Goal: Information Seeking & Learning: Check status

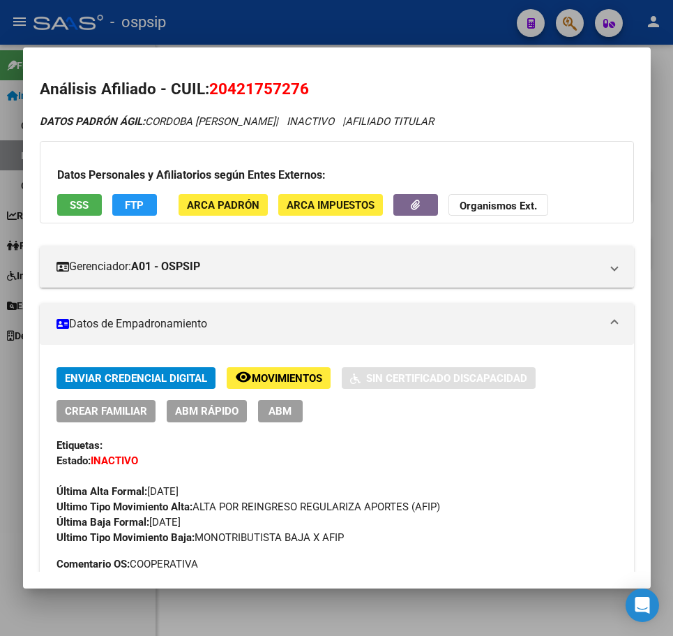
click at [380, 25] on div at bounding box center [336, 318] width 673 height 636
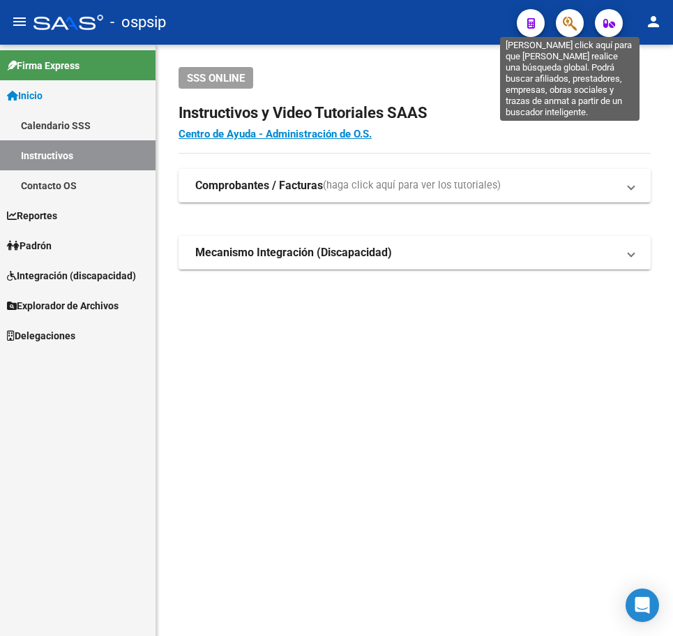
click at [569, 27] on icon "button" at bounding box center [570, 23] width 14 height 16
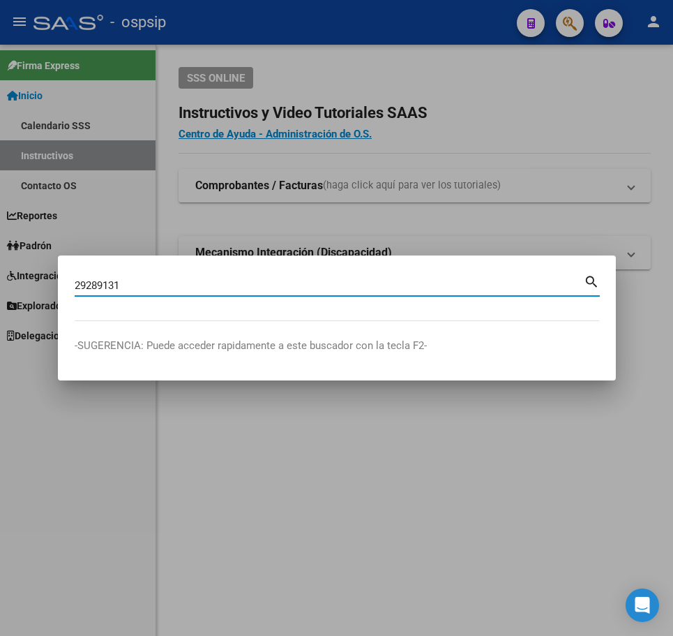
type input "29289131"
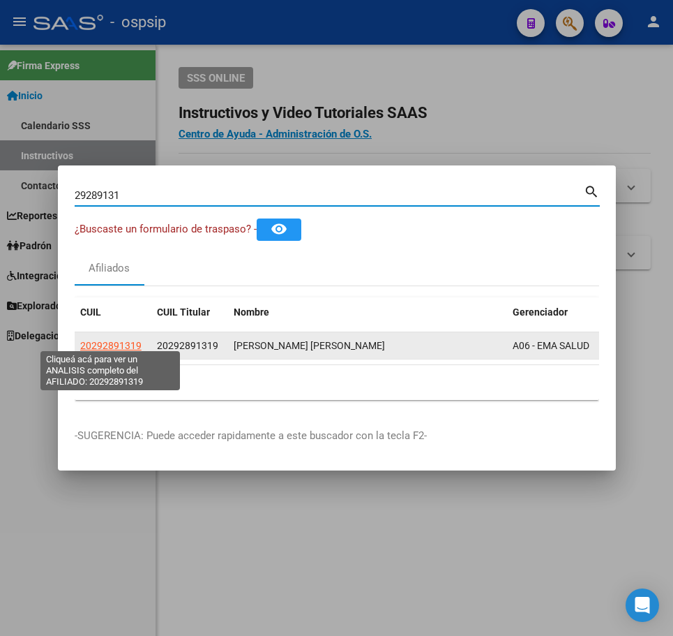
click at [97, 340] on span "20292891319" at bounding box center [110, 345] width 61 height 11
type textarea "20292891319"
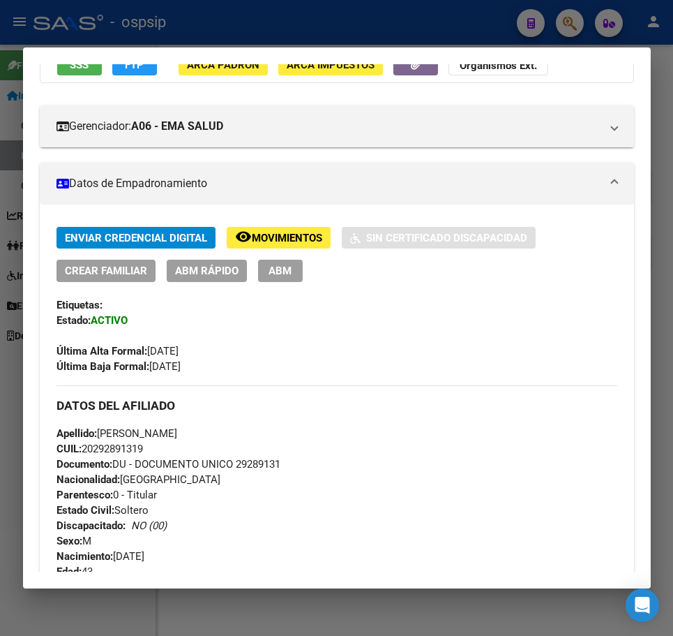
scroll to position [349, 0]
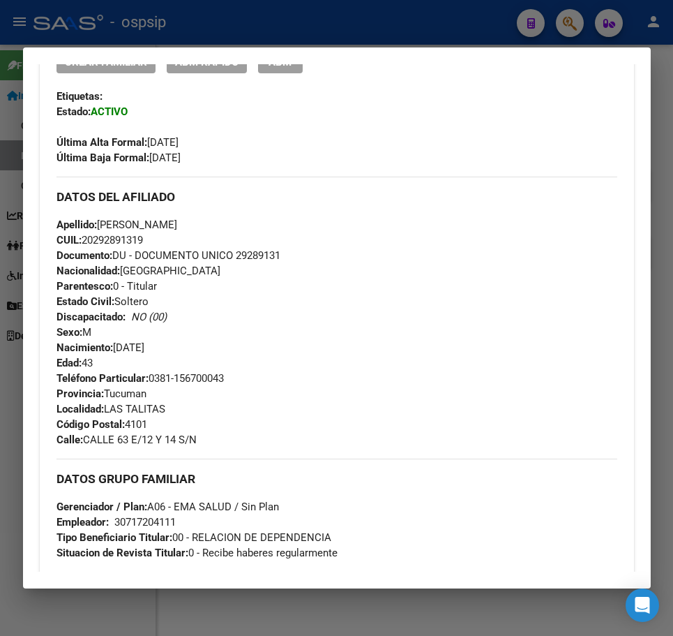
click at [357, 252] on div "Apellido: [PERSON_NAME] CUIL: 20292891319 Documento: DU - DOCUMENTO UNICO 29289…" at bounding box center [337, 294] width 561 height 154
click at [391, 244] on div "Apellido: [PERSON_NAME] CUIL: 20292891319 Documento: DU - DOCUMENTO UNICO 29289…" at bounding box center [337, 294] width 561 height 154
click at [357, 36] on div at bounding box center [336, 318] width 673 height 636
click at [359, 36] on div at bounding box center [336, 318] width 673 height 636
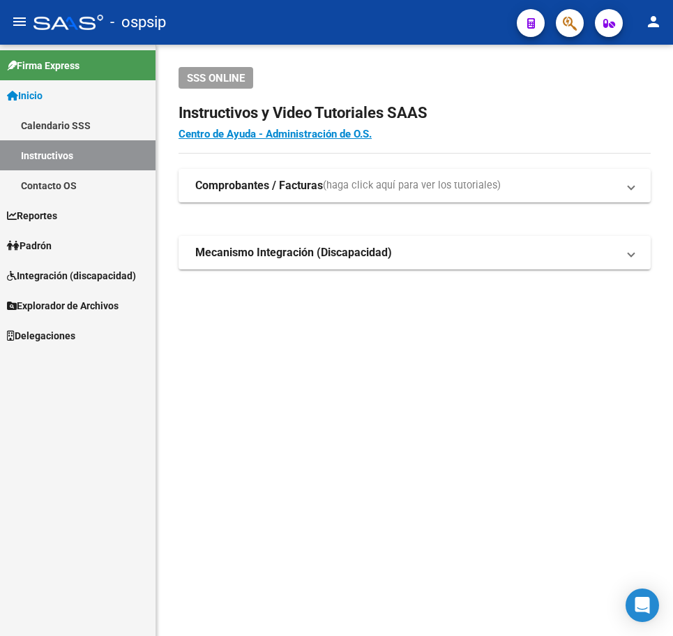
click at [566, 36] on span "button" at bounding box center [570, 23] width 14 height 29
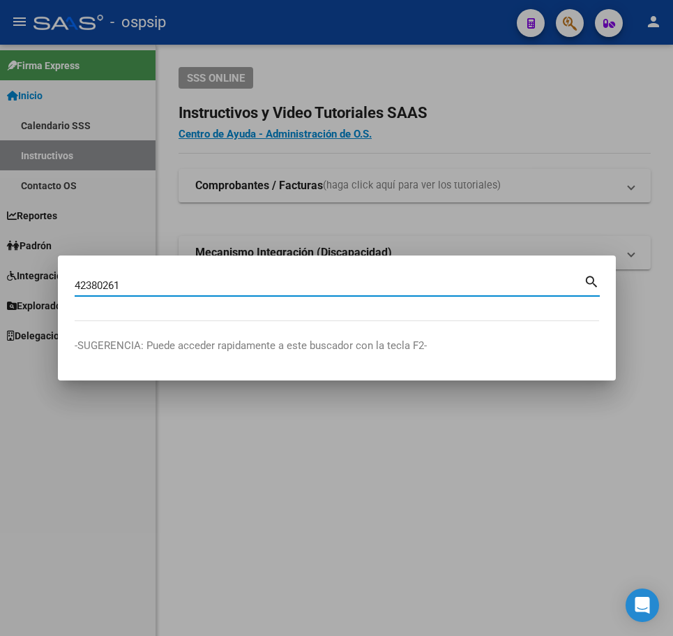
type input "42380261"
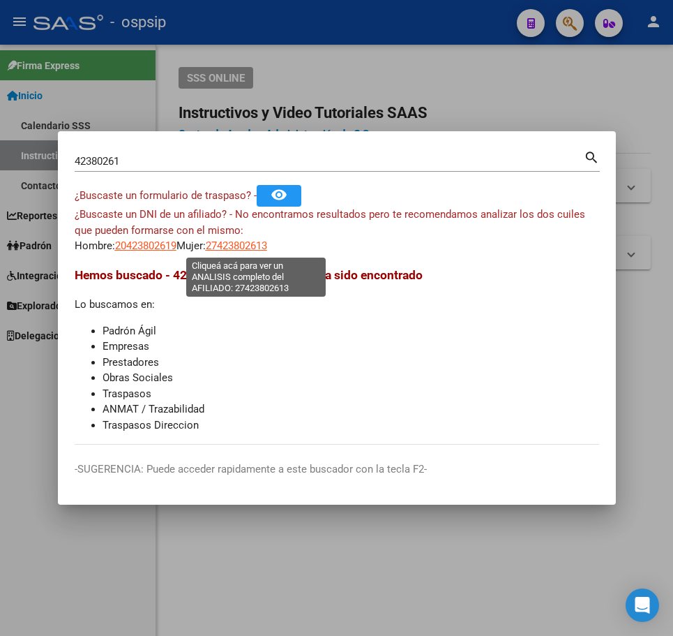
click at [249, 251] on span "27423802613" at bounding box center [236, 245] width 61 height 13
type textarea "27423802613"
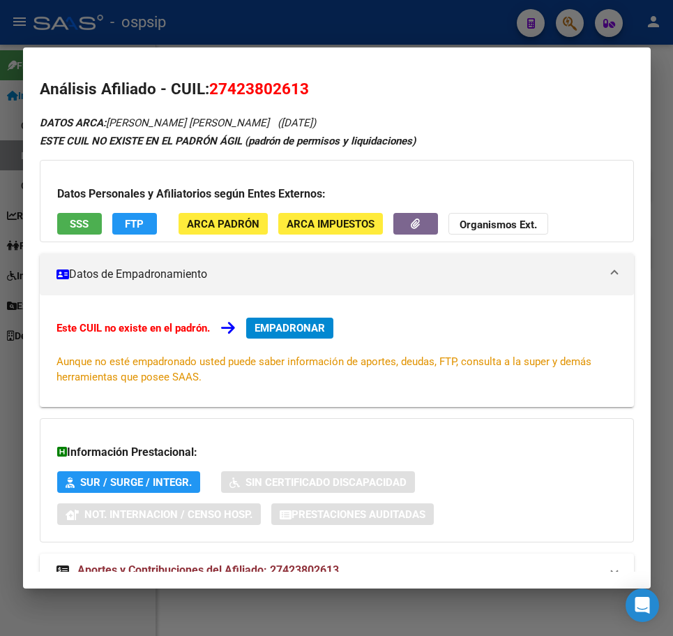
click at [379, 535] on div "Información Prestacional: SUR / SURGE / INTEGR. Sin Certificado Discapacidad No…" at bounding box center [337, 480] width 595 height 124
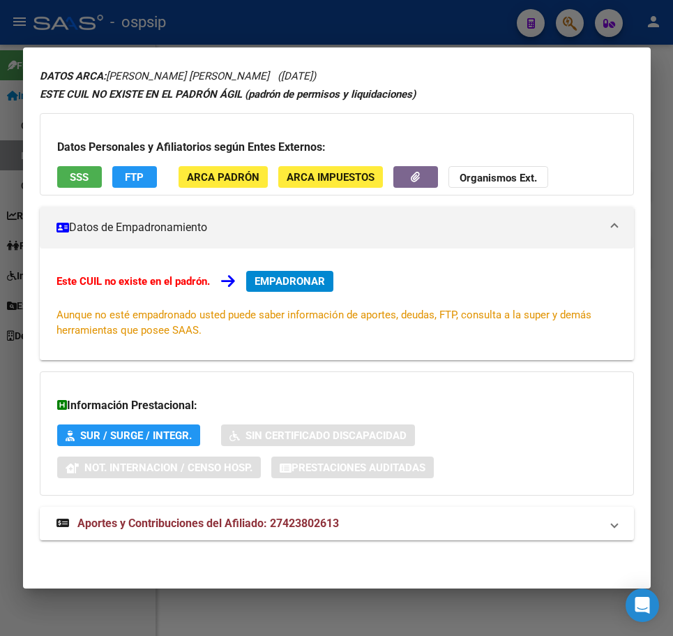
drag, startPoint x: 383, startPoint y: 525, endPoint x: 399, endPoint y: 500, distance: 30.4
click at [383, 518] on mat-panel-title "Aportes y Contribuciones del Afiliado: 27423802613" at bounding box center [329, 523] width 544 height 17
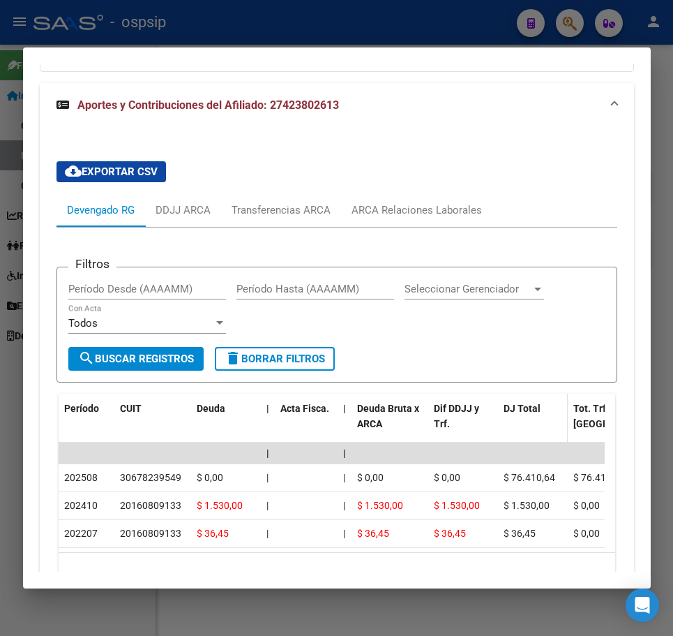
scroll to position [477, 0]
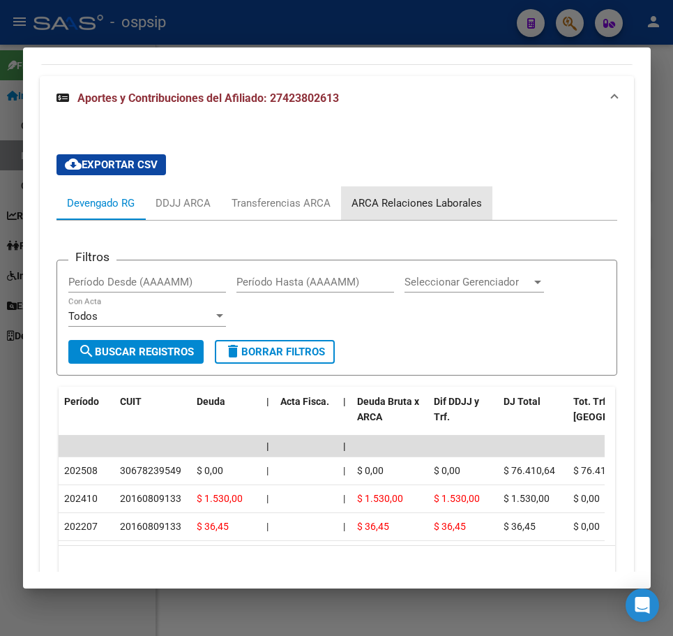
click at [447, 198] on div "ARCA Relaciones Laborales" at bounding box center [417, 202] width 130 height 15
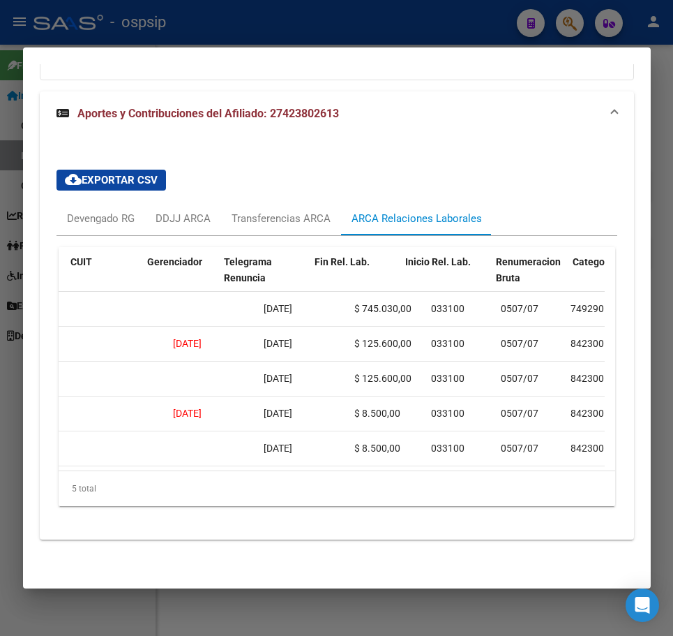
scroll to position [0, 355]
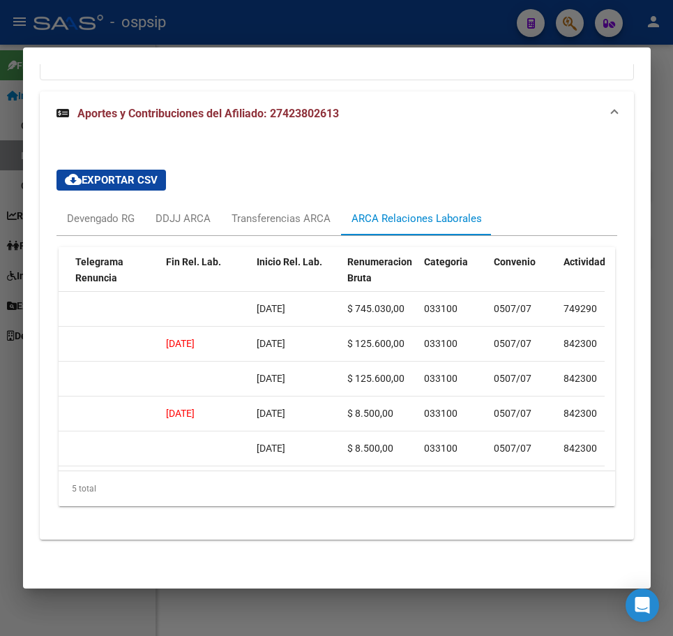
click at [453, 36] on div at bounding box center [336, 318] width 673 height 636
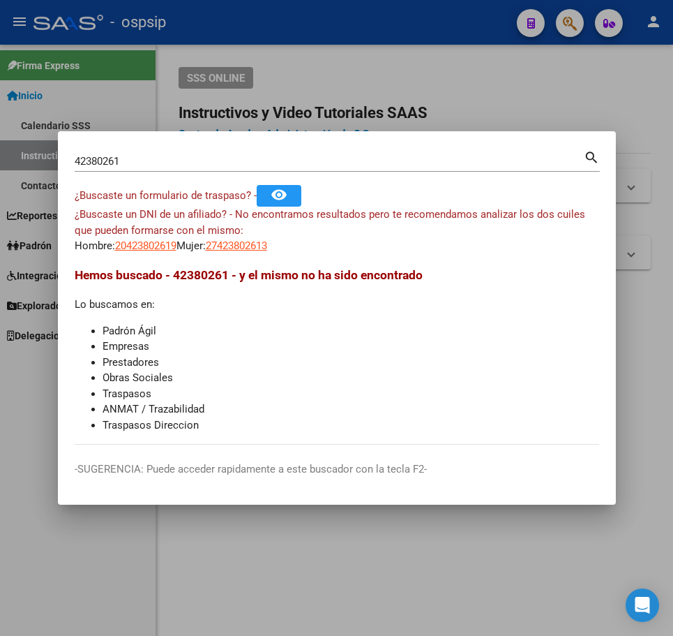
drag, startPoint x: 456, startPoint y: 35, endPoint x: 494, endPoint y: 78, distance: 57.8
click at [456, 35] on div at bounding box center [336, 318] width 673 height 636
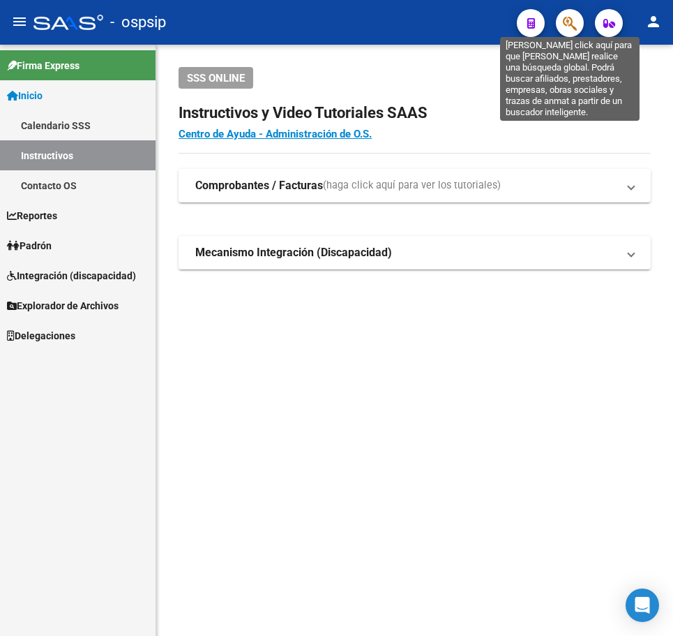
click at [567, 27] on icon "button" at bounding box center [570, 23] width 14 height 16
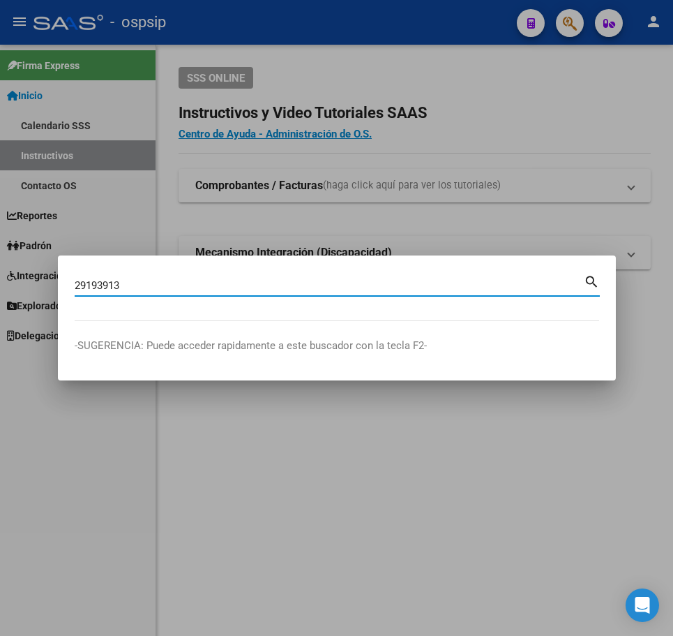
type input "29193913"
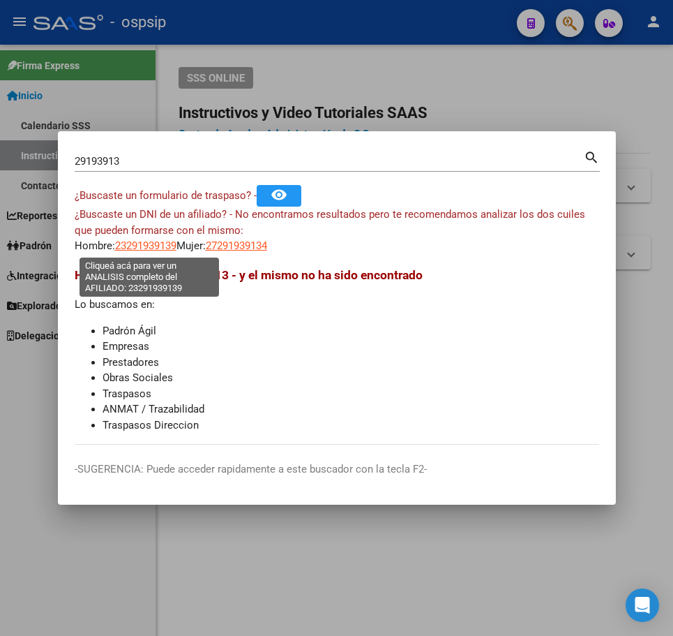
click at [163, 245] on span "23291939139" at bounding box center [145, 245] width 61 height 13
type textarea "23291939139"
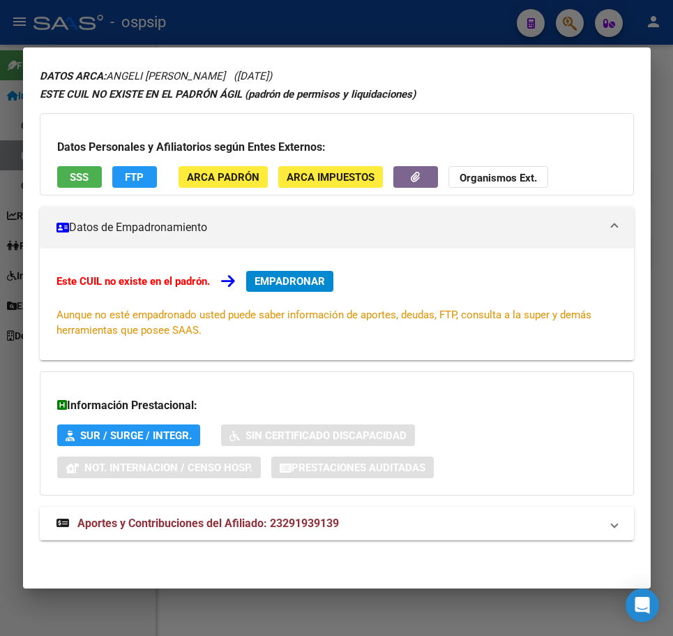
click at [431, 537] on mat-expansion-panel-header "Aportes y Contribuciones del Afiliado: 23291939139" at bounding box center [337, 523] width 595 height 33
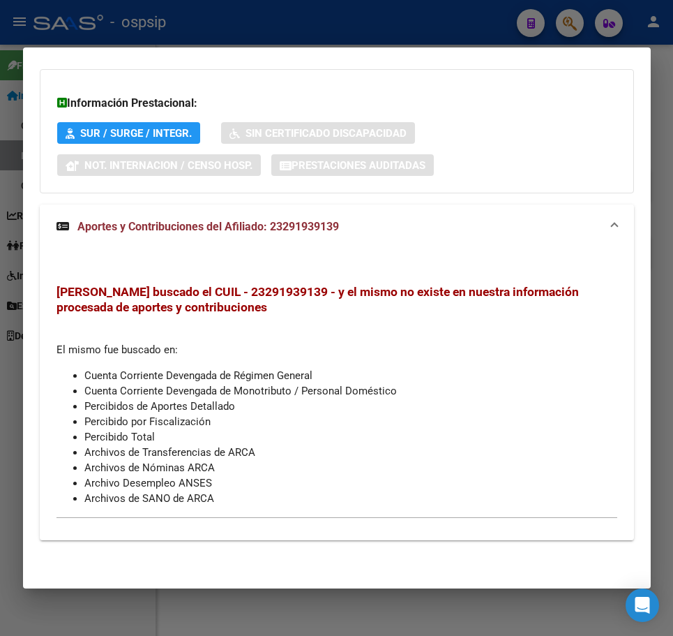
scroll to position [0, 0]
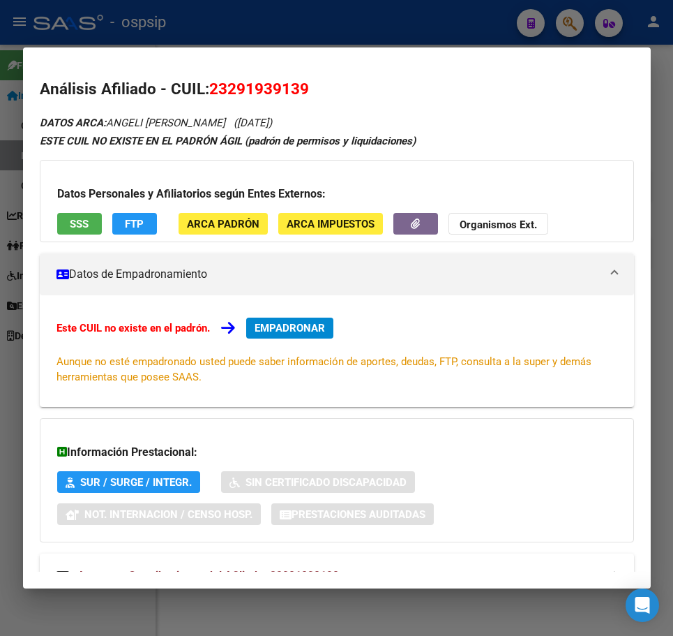
click at [460, 14] on div at bounding box center [336, 318] width 673 height 636
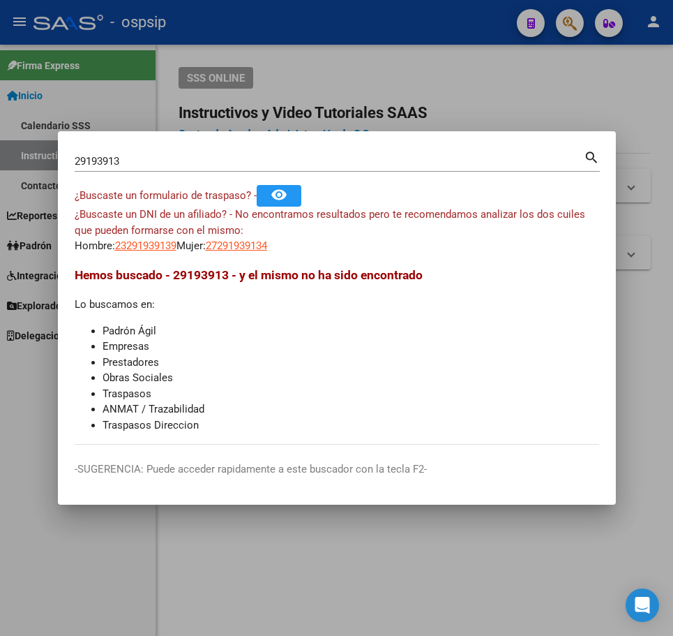
drag, startPoint x: 460, startPoint y: 14, endPoint x: 562, endPoint y: 117, distance: 144.6
click at [458, 20] on div at bounding box center [336, 318] width 673 height 636
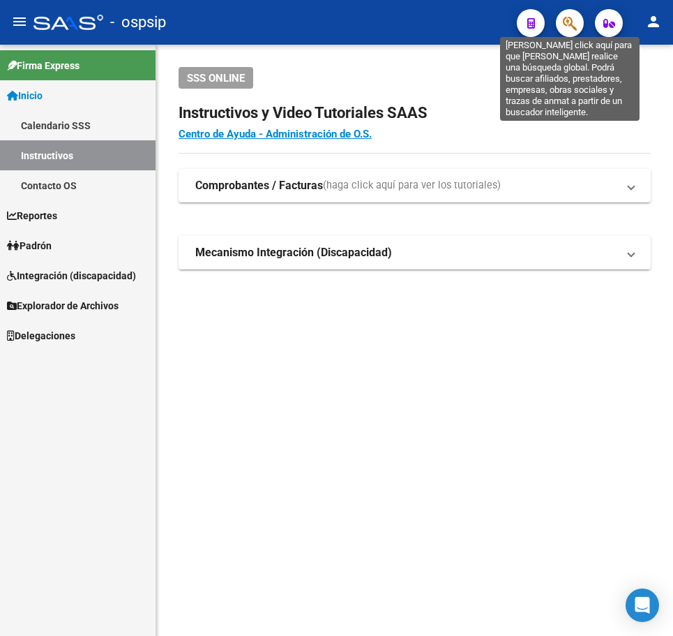
click at [564, 20] on icon "button" at bounding box center [570, 23] width 14 height 16
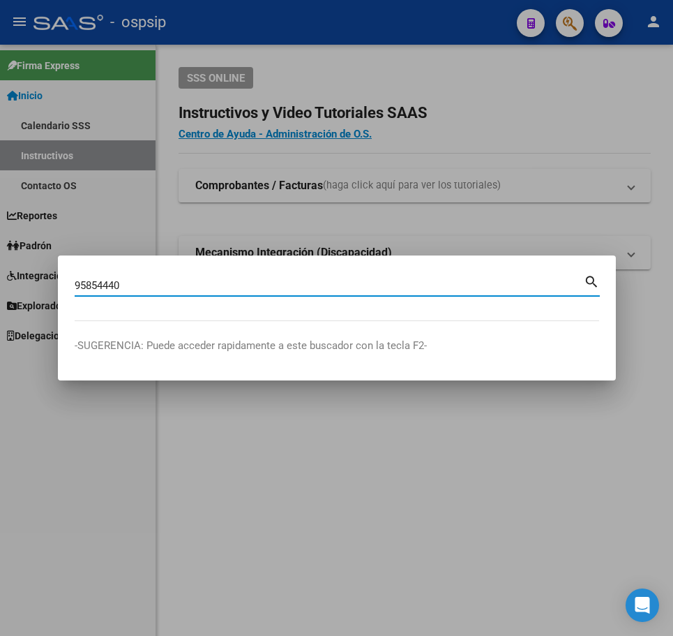
type input "95854440"
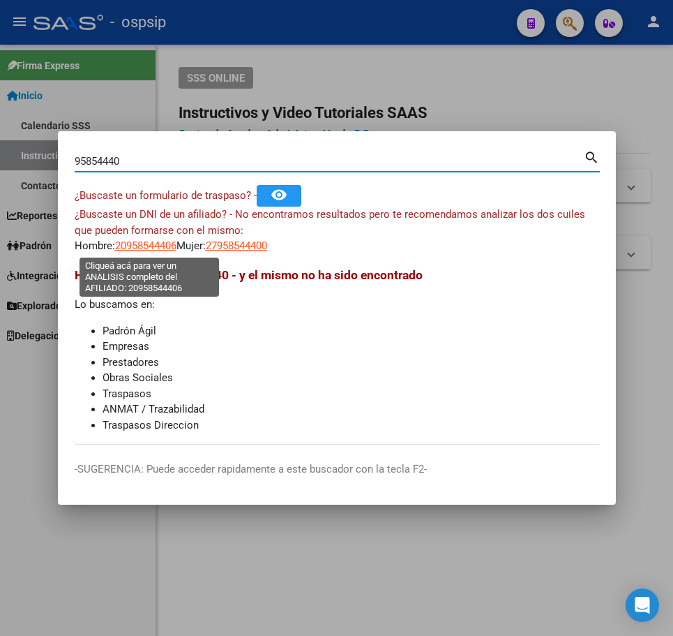
click at [168, 251] on span "20958544406" at bounding box center [145, 245] width 61 height 13
type textarea "20958544406"
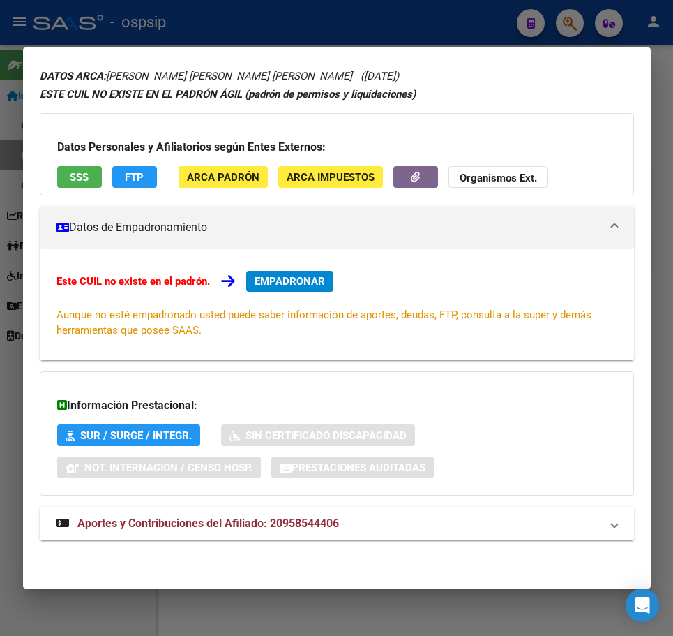
click at [403, 519] on mat-panel-title "Aportes y Contribuciones del Afiliado: 20958544406" at bounding box center [329, 523] width 544 height 17
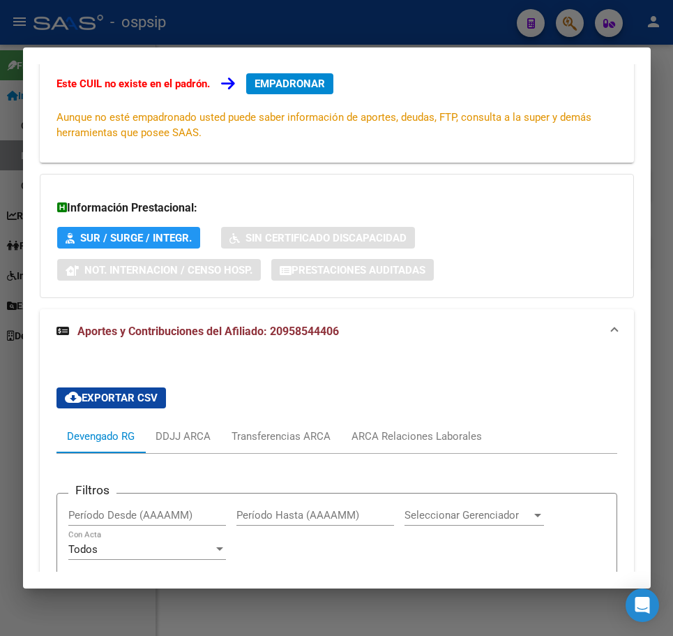
scroll to position [230, 0]
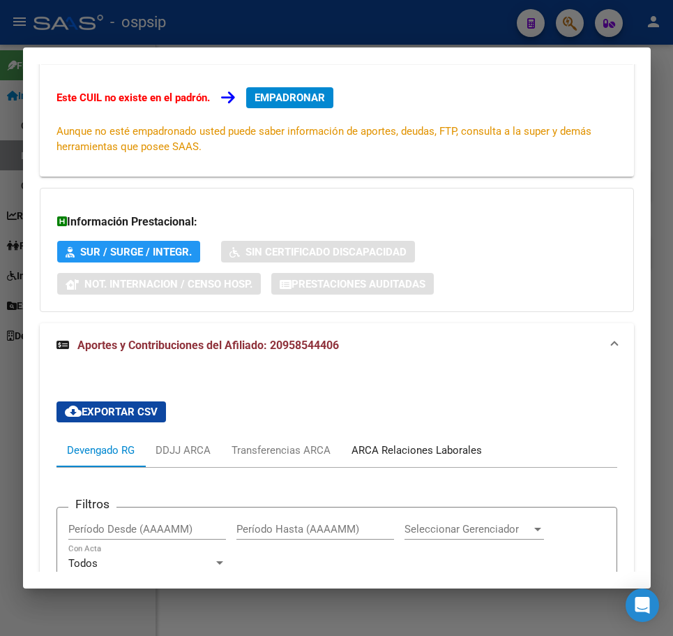
click at [421, 444] on div "ARCA Relaciones Laborales" at bounding box center [417, 449] width 130 height 15
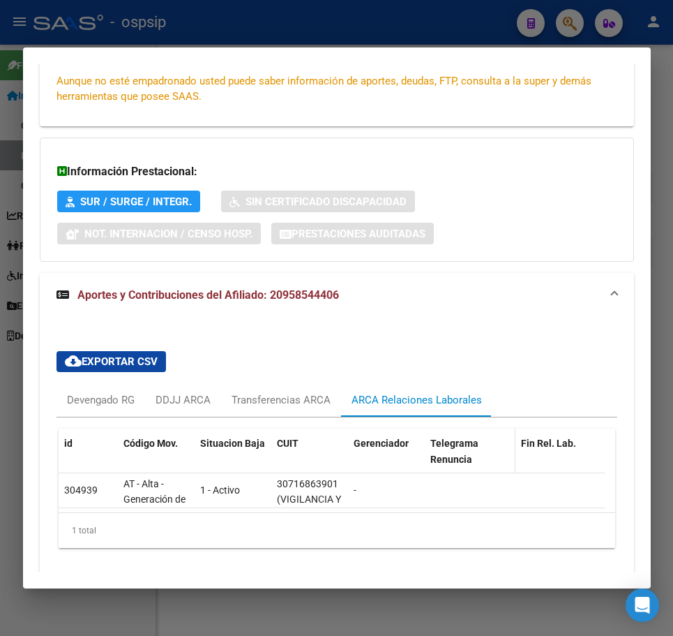
scroll to position [332, 0]
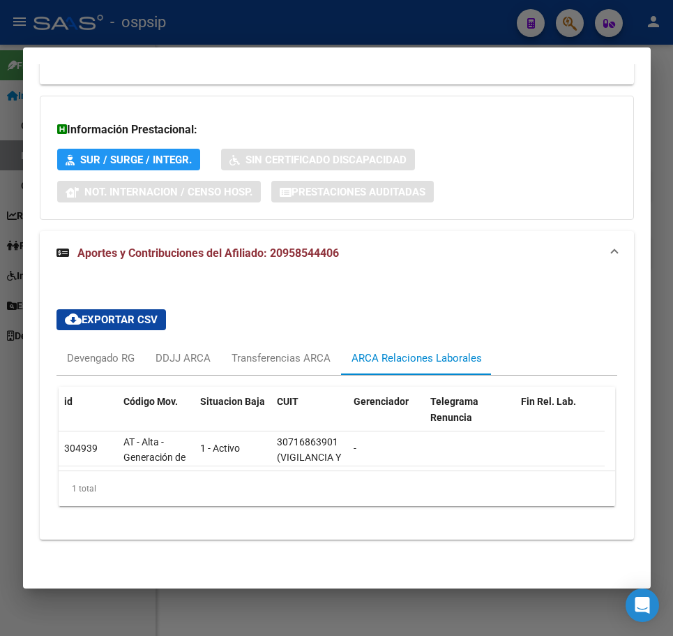
drag, startPoint x: 437, startPoint y: 25, endPoint x: 436, endPoint y: 32, distance: 7.0
click at [437, 29] on div at bounding box center [336, 318] width 673 height 636
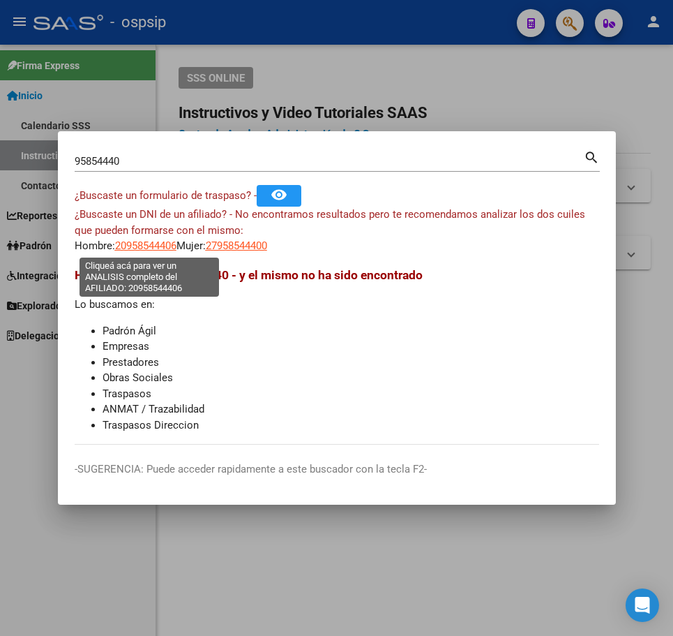
click at [148, 251] on span "20958544406" at bounding box center [145, 245] width 61 height 13
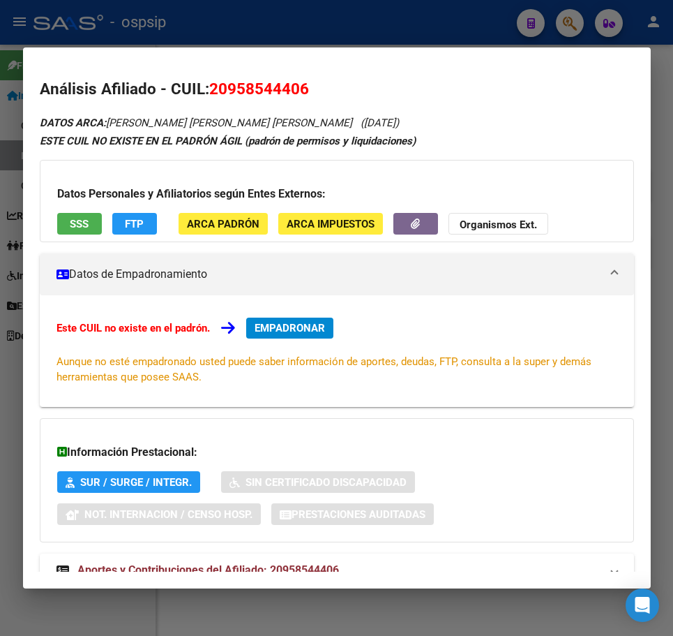
click at [389, 14] on div at bounding box center [336, 318] width 673 height 636
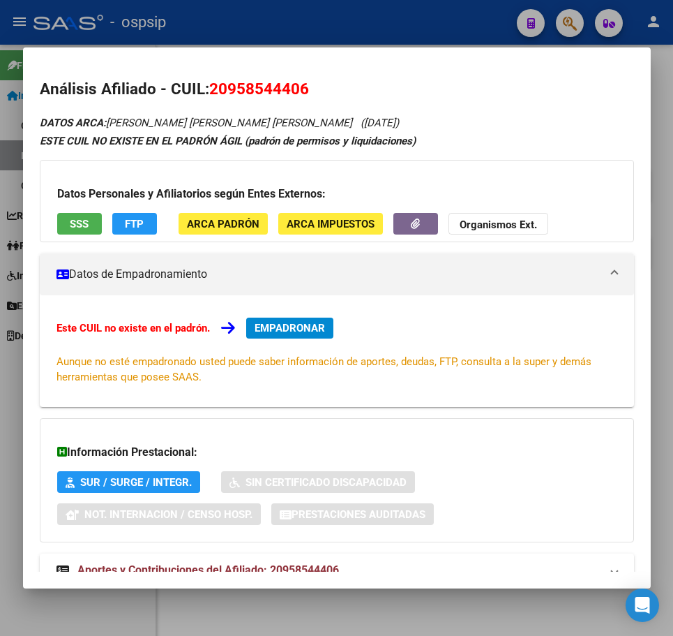
drag, startPoint x: 389, startPoint y: 14, endPoint x: 472, endPoint y: 66, distance: 98.2
click at [390, 22] on div at bounding box center [336, 318] width 673 height 636
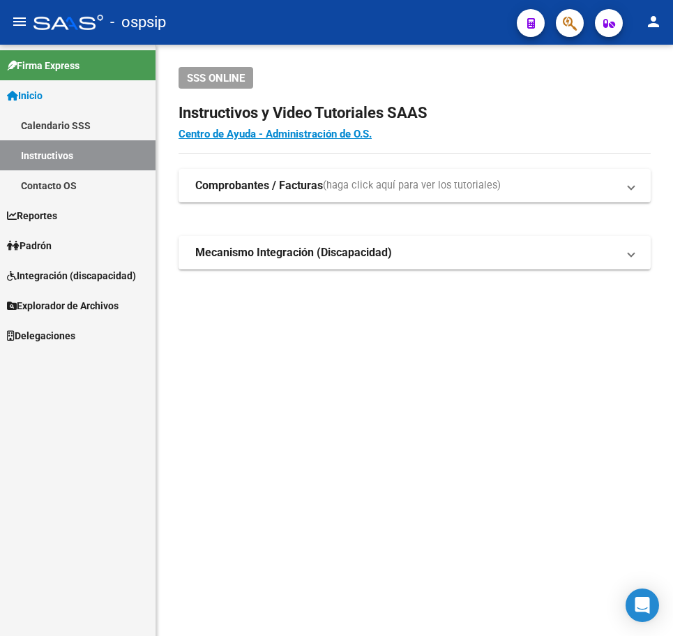
click at [558, 22] on button "button" at bounding box center [570, 23] width 28 height 28
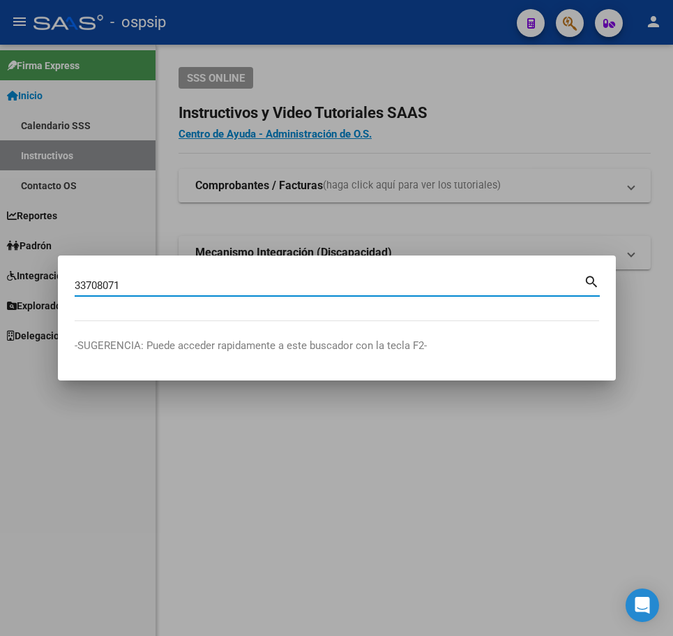
type input "33708071"
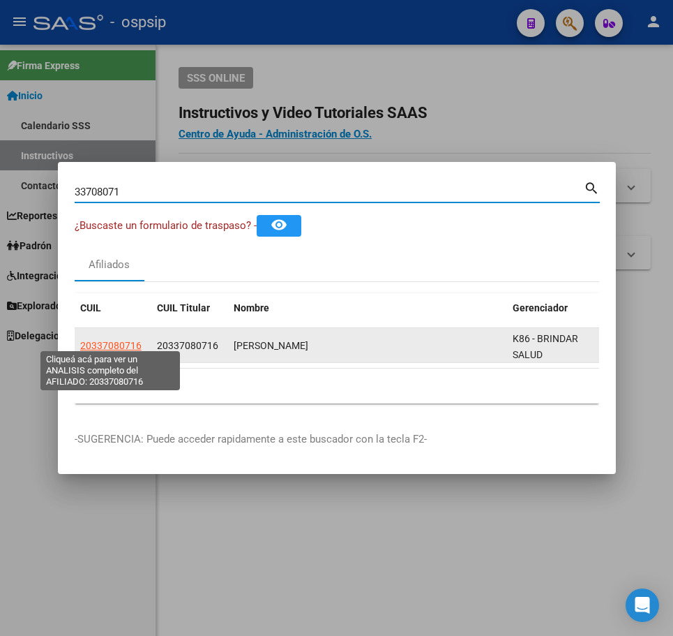
click at [116, 340] on span "20337080716" at bounding box center [110, 345] width 61 height 11
type textarea "20337080716"
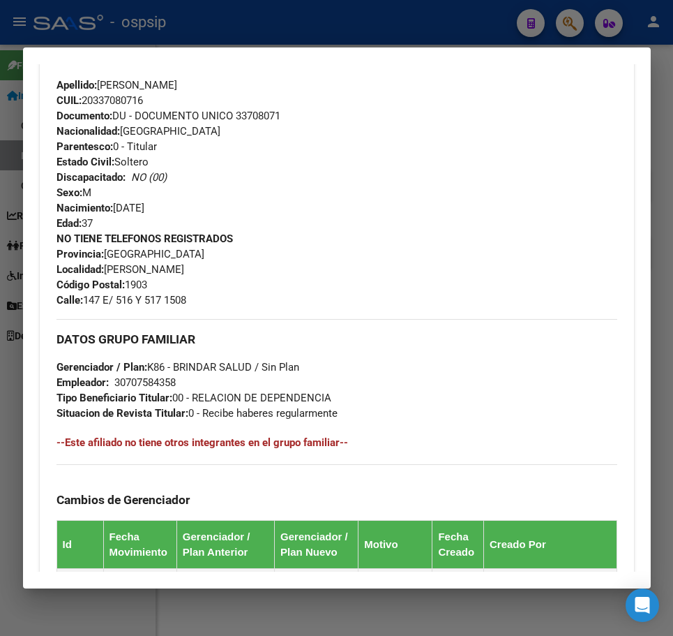
scroll to position [789, 0]
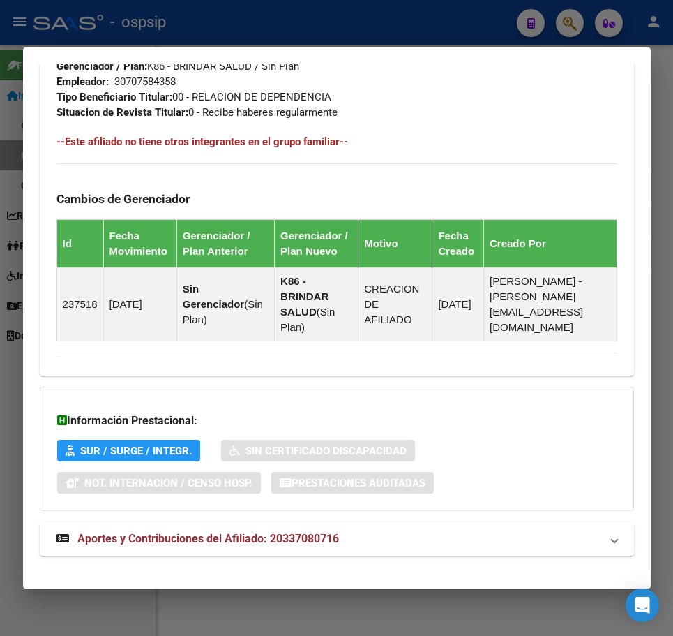
click at [455, 530] on mat-panel-title "Aportes y Contribuciones del Afiliado: 20337080716" at bounding box center [329, 538] width 544 height 17
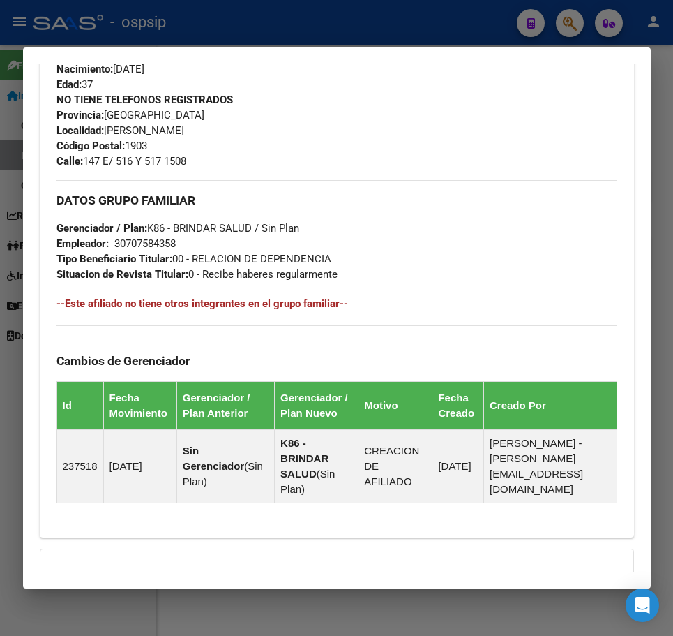
scroll to position [946, 0]
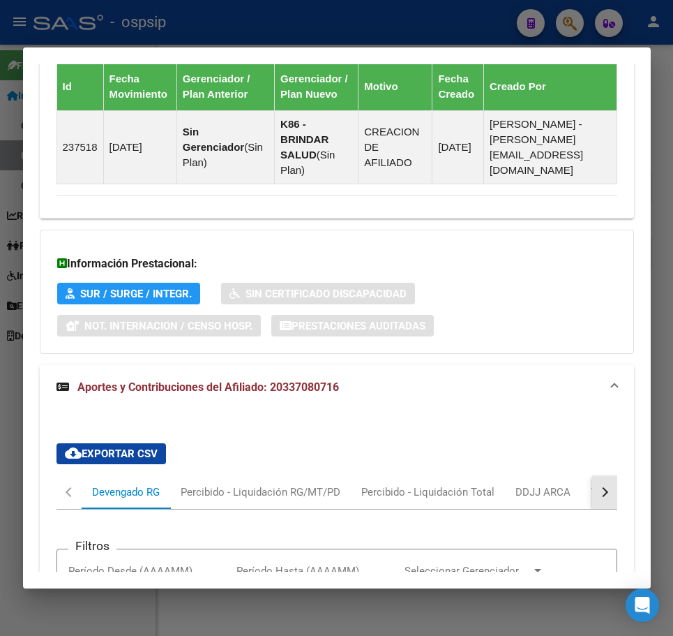
click at [597, 478] on button "button" at bounding box center [604, 491] width 25 height 33
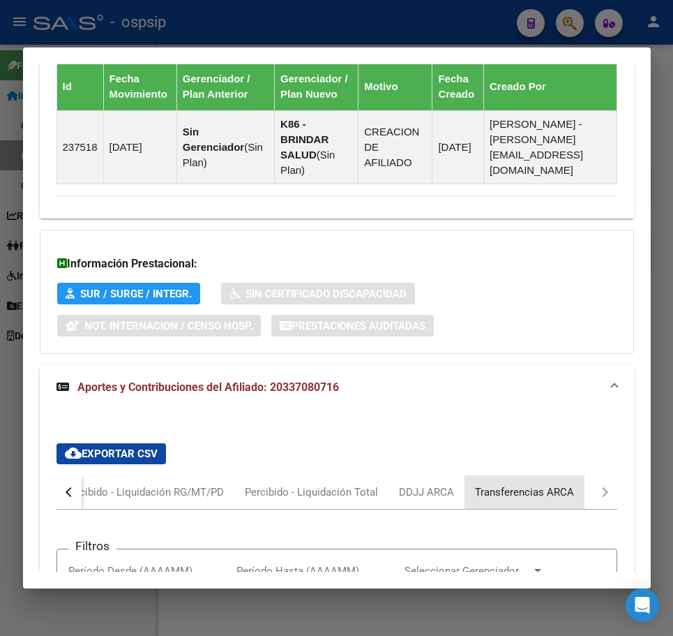
click at [535, 484] on div "Transferencias ARCA" at bounding box center [524, 491] width 99 height 15
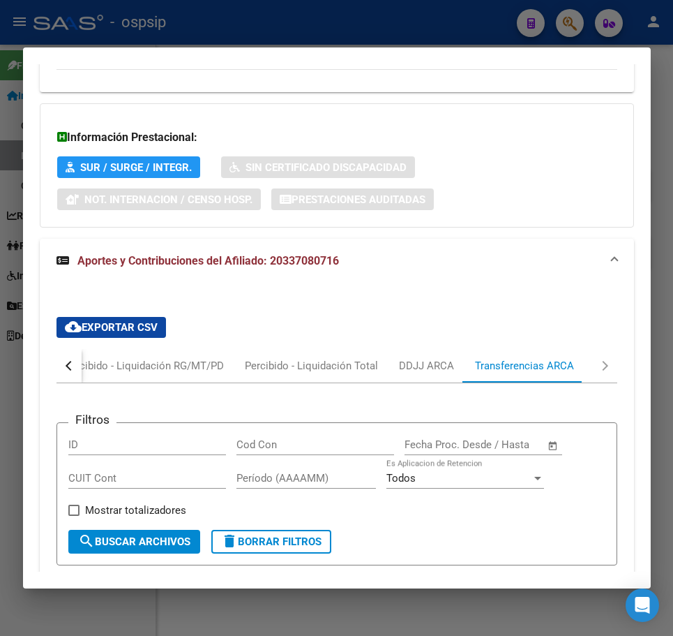
scroll to position [1016, 0]
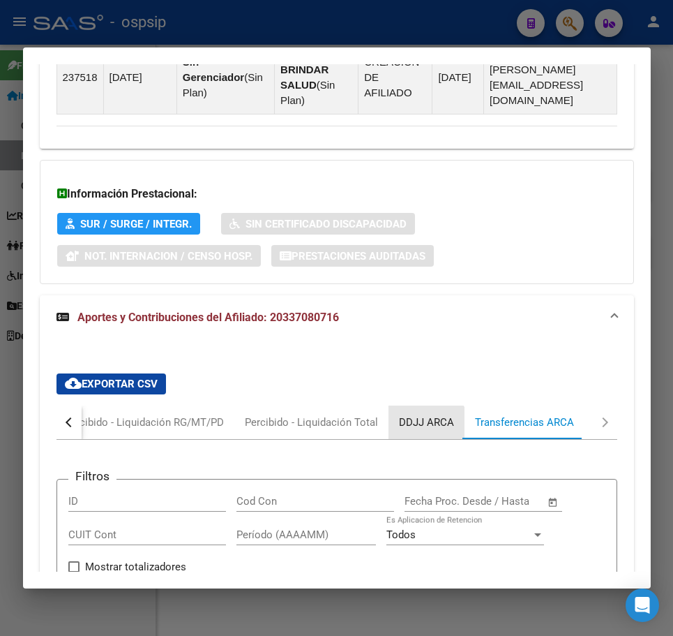
click at [422, 414] on div "DDJJ ARCA" at bounding box center [426, 421] width 55 height 15
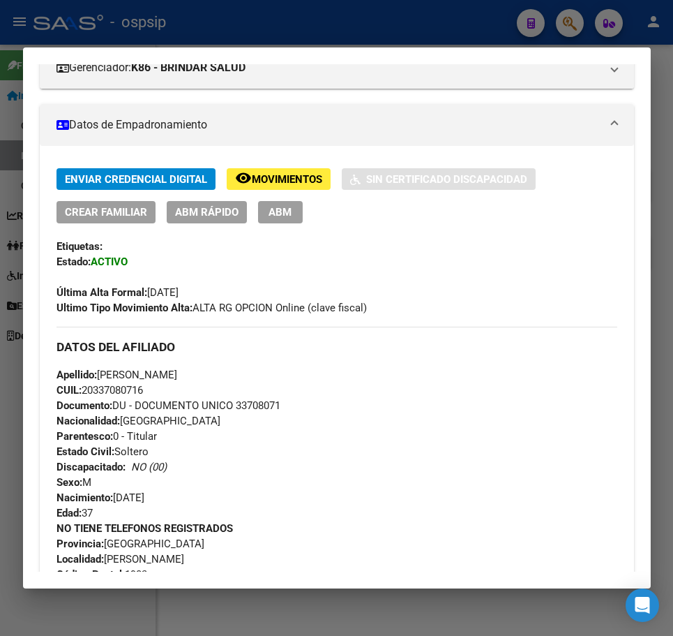
scroll to position [123, 0]
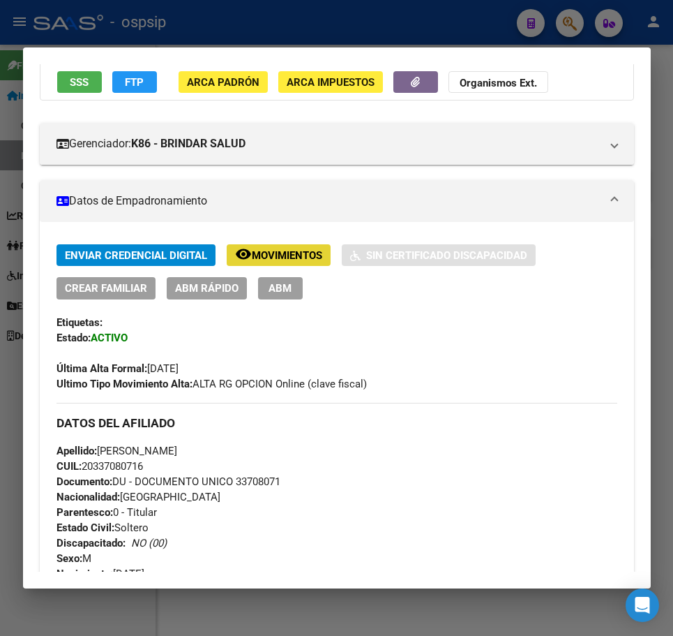
click at [285, 254] on span "Movimientos" at bounding box center [287, 255] width 70 height 13
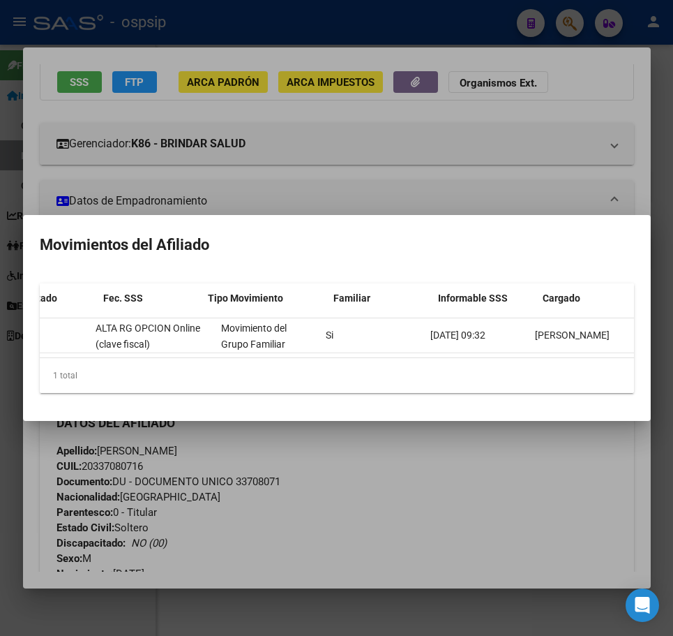
scroll to position [0, 27]
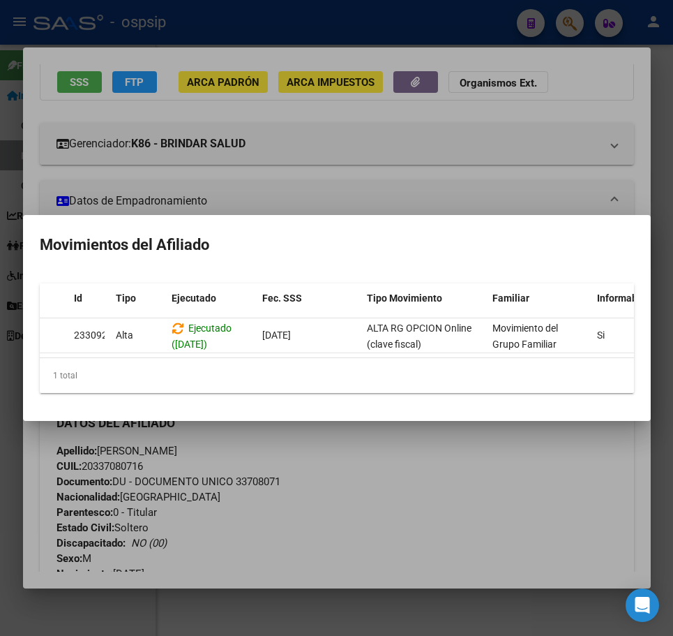
drag, startPoint x: 407, startPoint y: 463, endPoint x: 214, endPoint y: 327, distance: 235.4
click at [401, 460] on div at bounding box center [336, 318] width 673 height 636
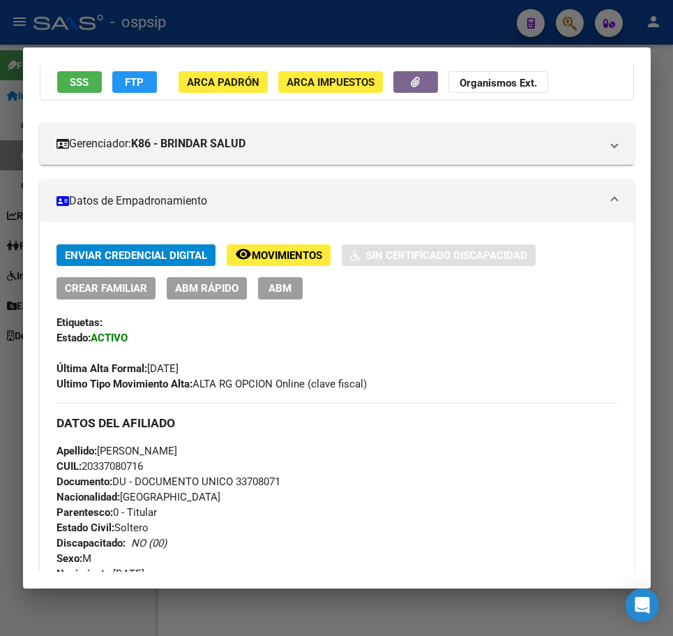
click at [415, 89] on button "button" at bounding box center [416, 82] width 45 height 22
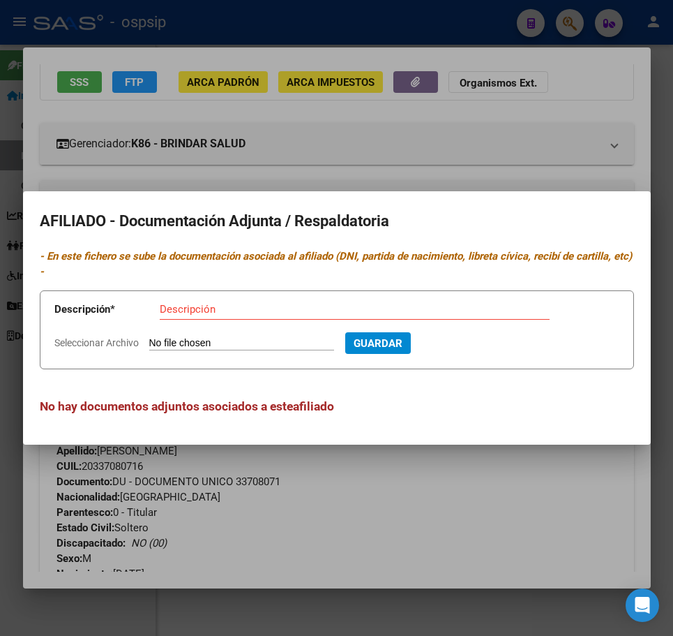
click at [394, 491] on div at bounding box center [336, 318] width 673 height 636
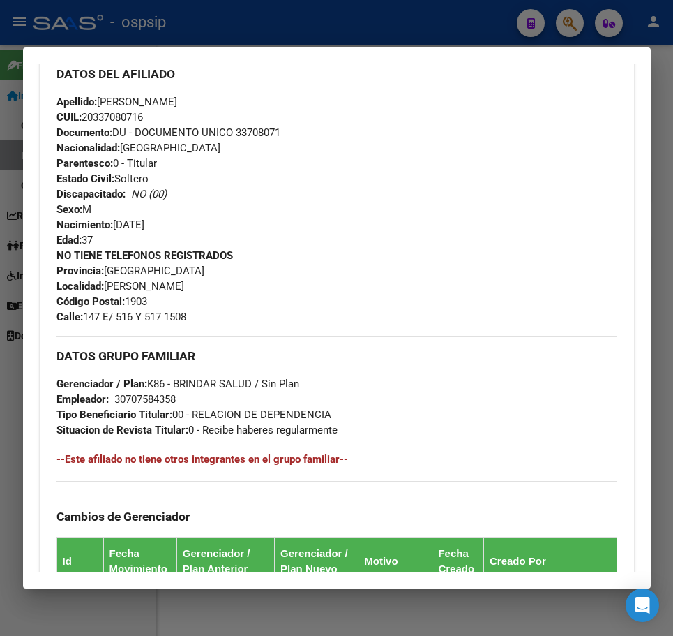
scroll to position [332, 0]
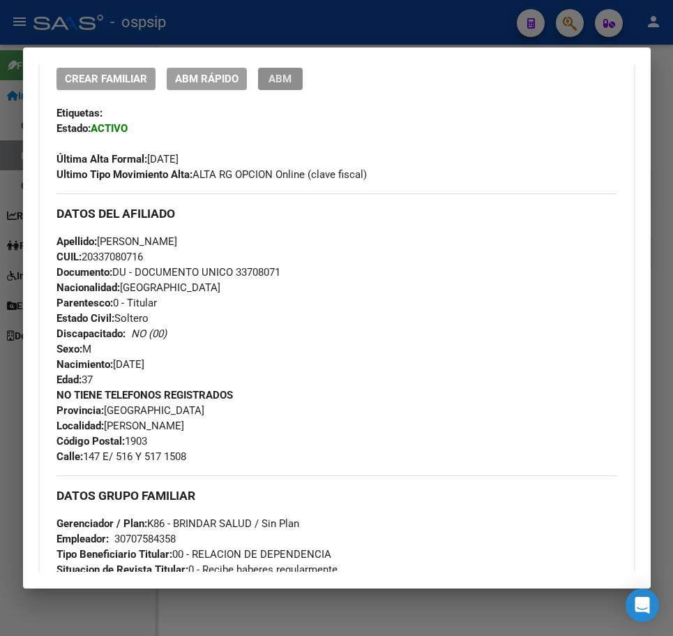
click at [284, 89] on button "ABM" at bounding box center [280, 79] width 45 height 22
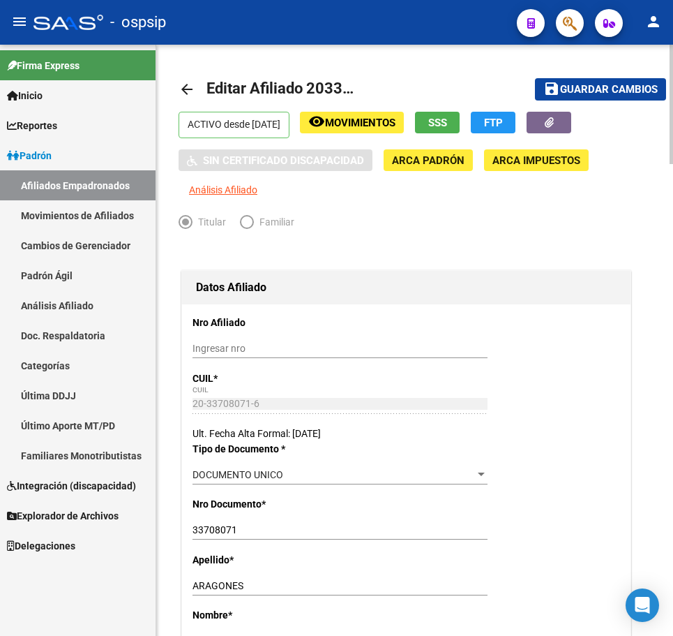
radio input "true"
type input "30-70758435-8"
click at [391, 122] on span "Movimientos" at bounding box center [360, 123] width 70 height 13
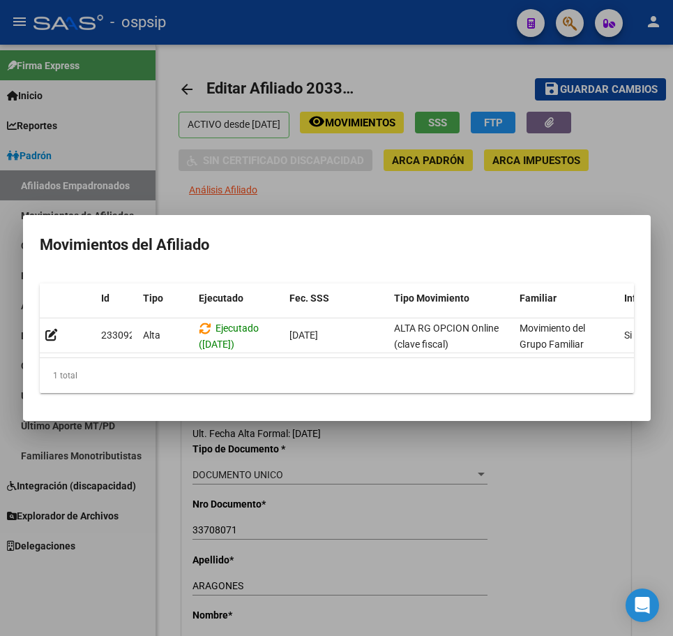
scroll to position [0, 299]
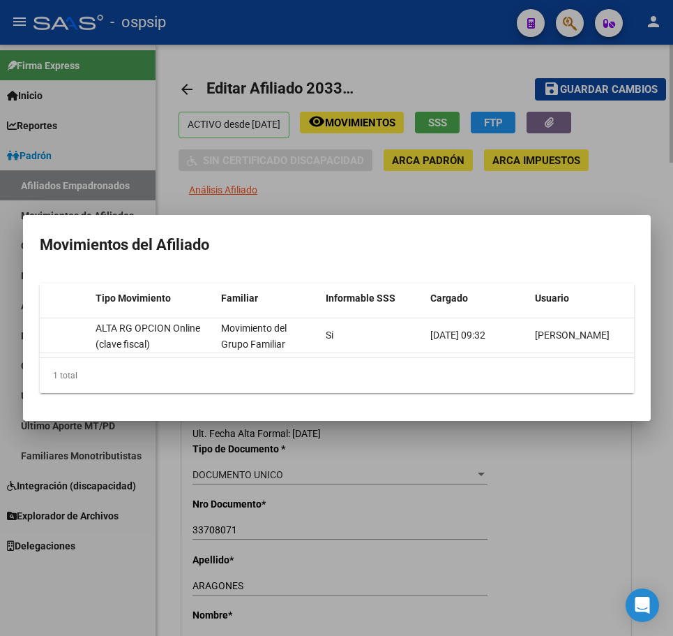
drag, startPoint x: 589, startPoint y: 514, endPoint x: 541, endPoint y: 523, distance: 48.3
click at [590, 514] on div at bounding box center [336, 318] width 673 height 636
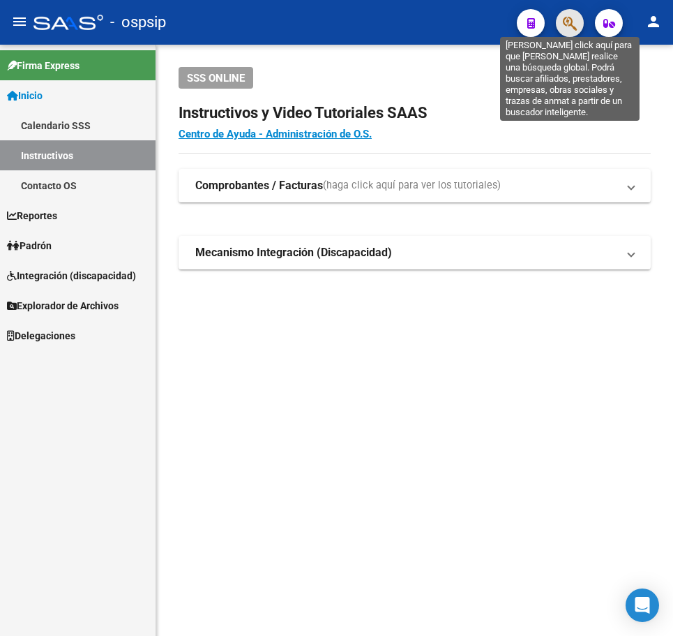
click at [571, 23] on icon "button" at bounding box center [570, 23] width 14 height 16
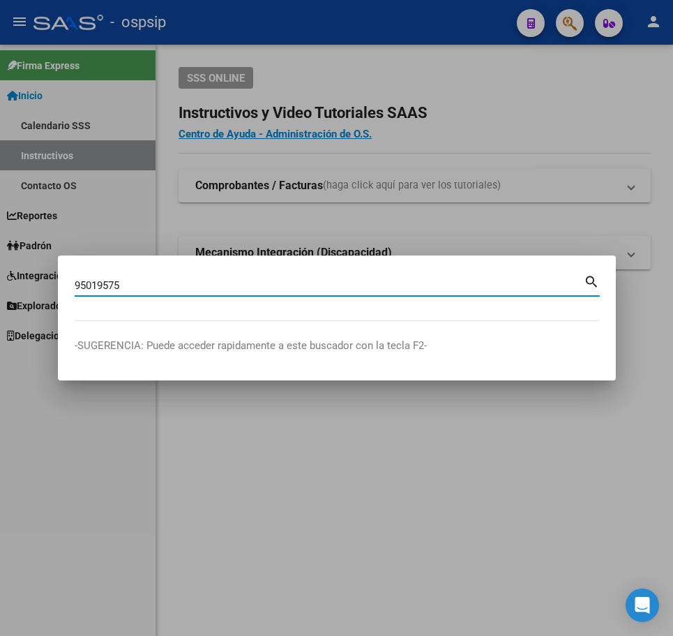
type input "95019575"
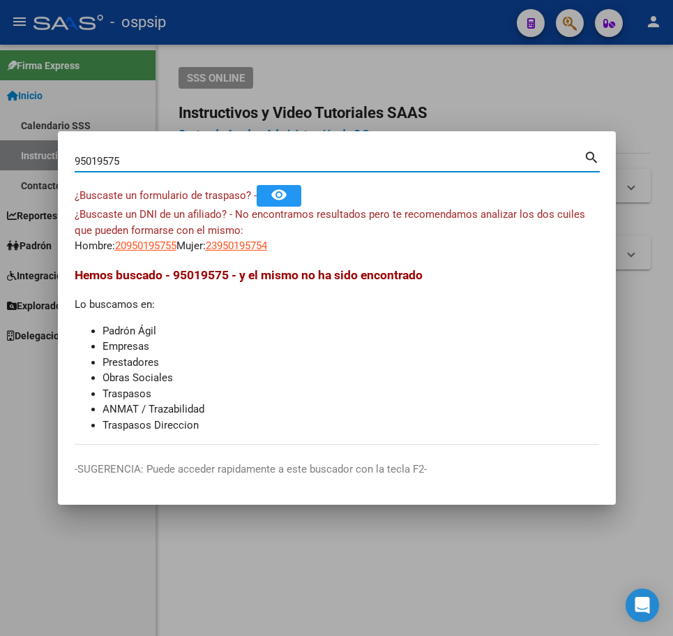
click at [159, 253] on app-link-go-to "20950195755" at bounding box center [145, 246] width 61 height 16
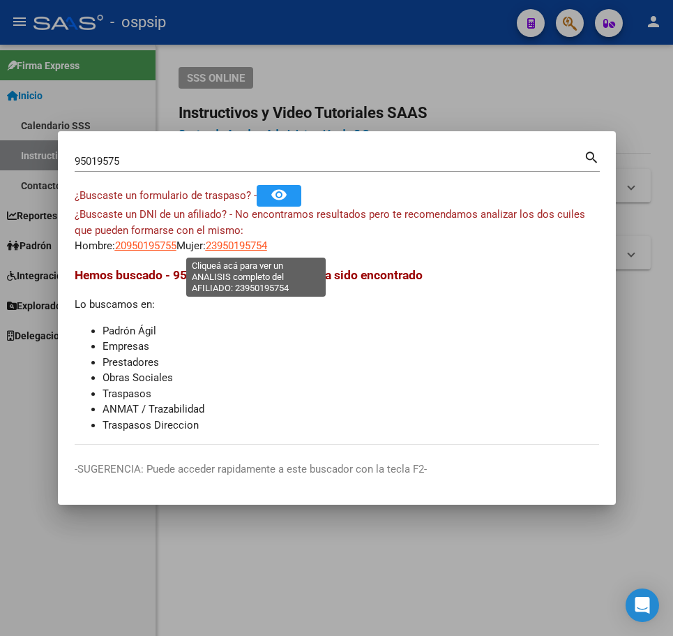
click at [267, 244] on span "23950195754" at bounding box center [236, 245] width 61 height 13
type textarea "23950195754"
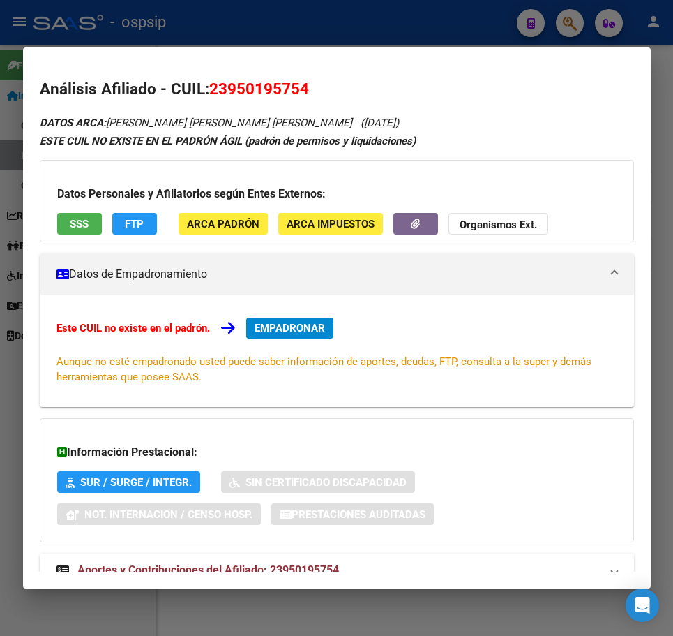
click at [393, 47] on mat-dialog-container "Análisis Afiliado - CUIL: 23950195754 DATOS ARCA: [PERSON_NAME] [PERSON_NAME] […" at bounding box center [337, 317] width 628 height 540
click at [381, 33] on div at bounding box center [336, 318] width 673 height 636
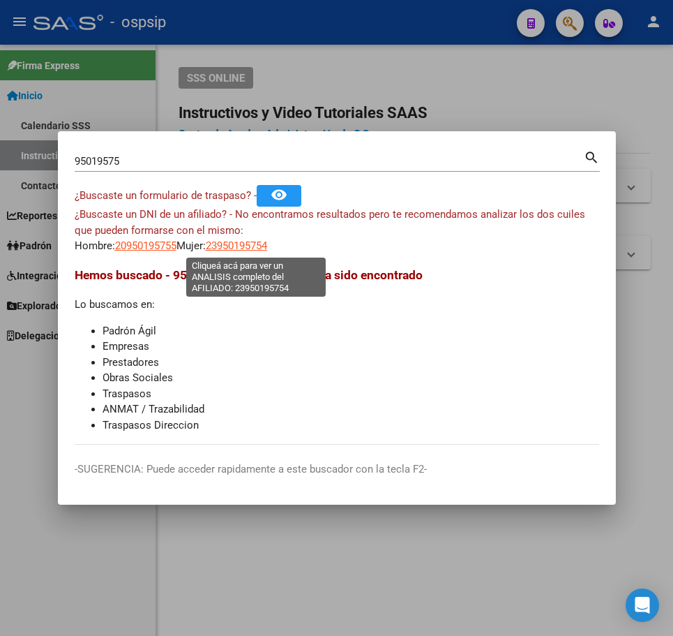
click at [262, 246] on span "23950195754" at bounding box center [236, 245] width 61 height 13
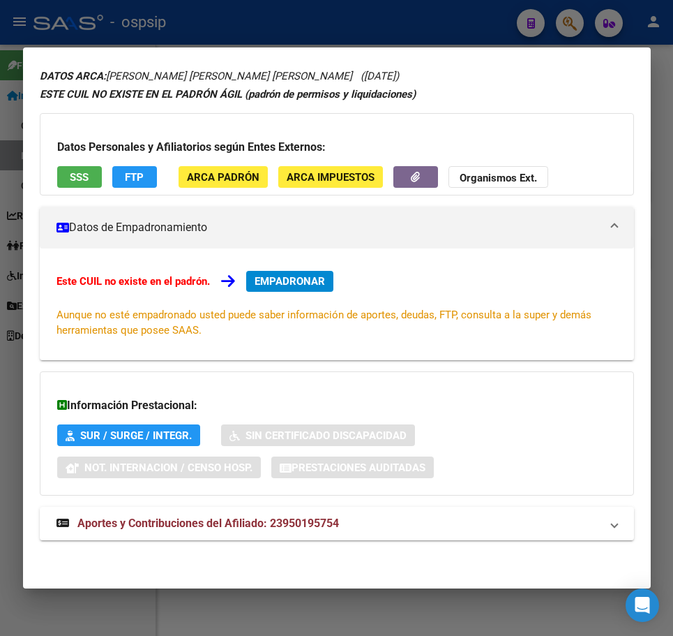
click at [463, 507] on mat-expansion-panel-header "Aportes y Contribuciones del Afiliado: 23950195754" at bounding box center [337, 523] width 595 height 33
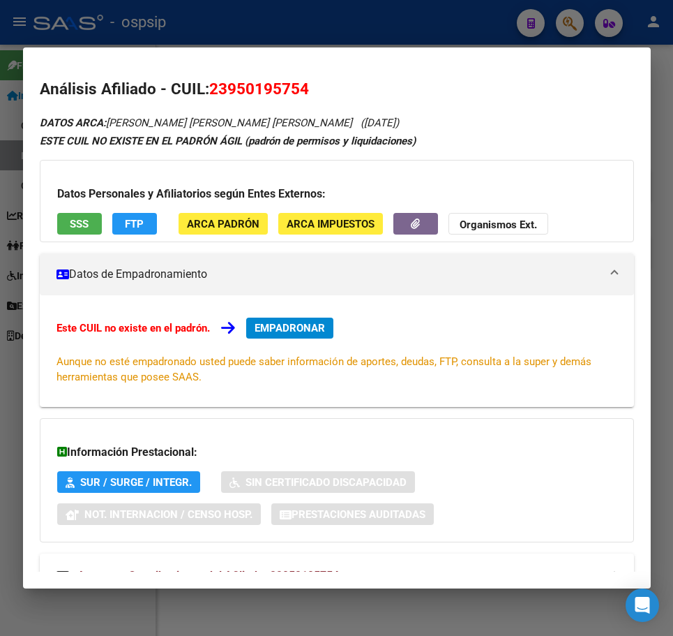
click at [449, 21] on div at bounding box center [336, 318] width 673 height 636
drag, startPoint x: 449, startPoint y: 21, endPoint x: 449, endPoint y: 31, distance: 9.8
click at [449, 24] on div at bounding box center [336, 318] width 673 height 636
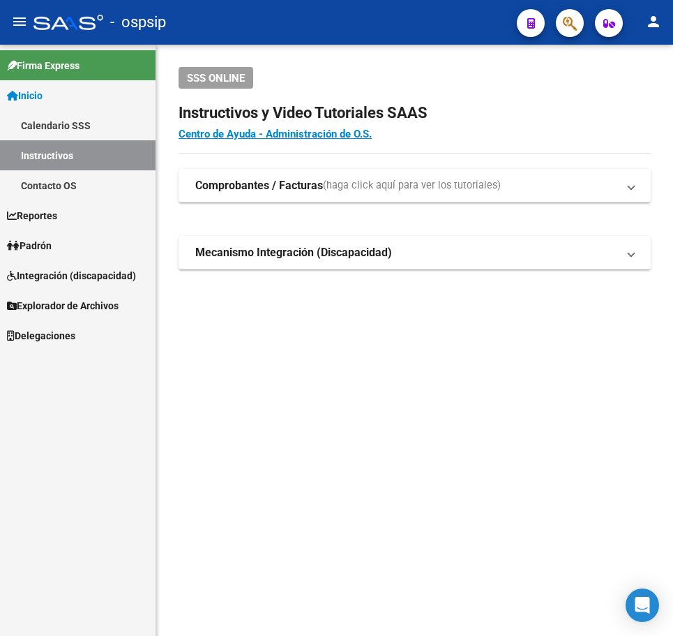
click at [562, 27] on button "button" at bounding box center [570, 23] width 28 height 28
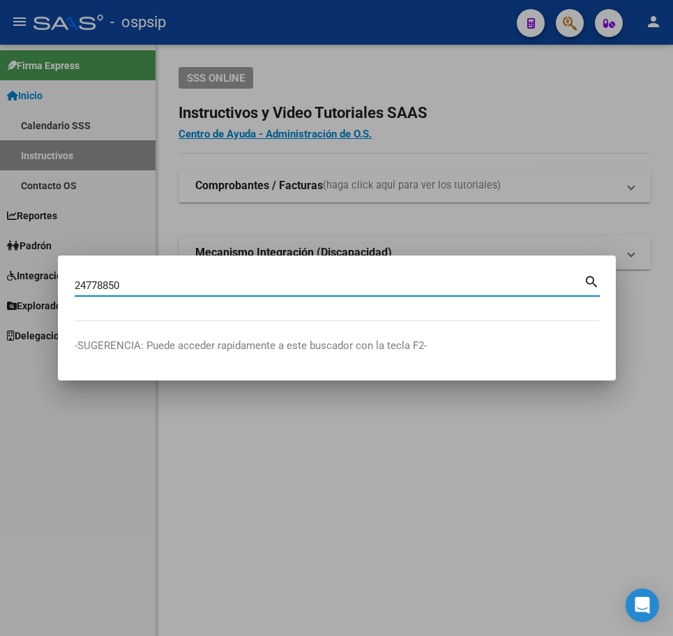
type input "24778850"
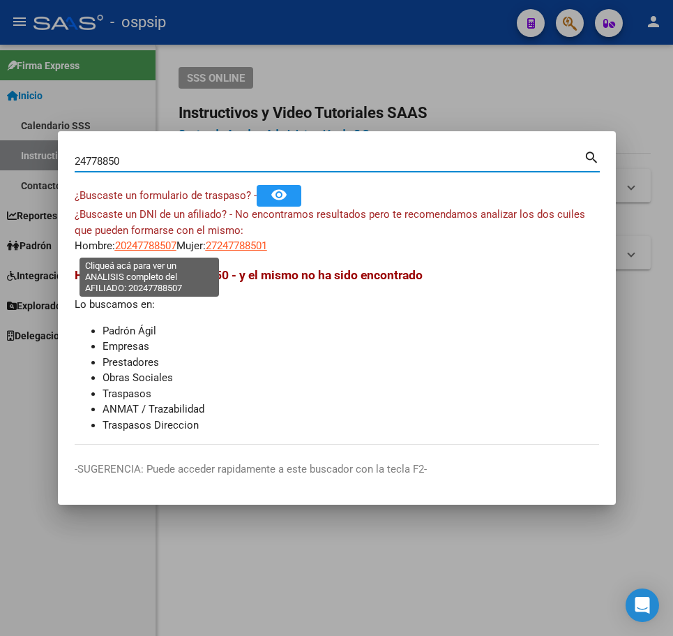
click at [159, 249] on span "20247788507" at bounding box center [145, 245] width 61 height 13
type textarea "20247788507"
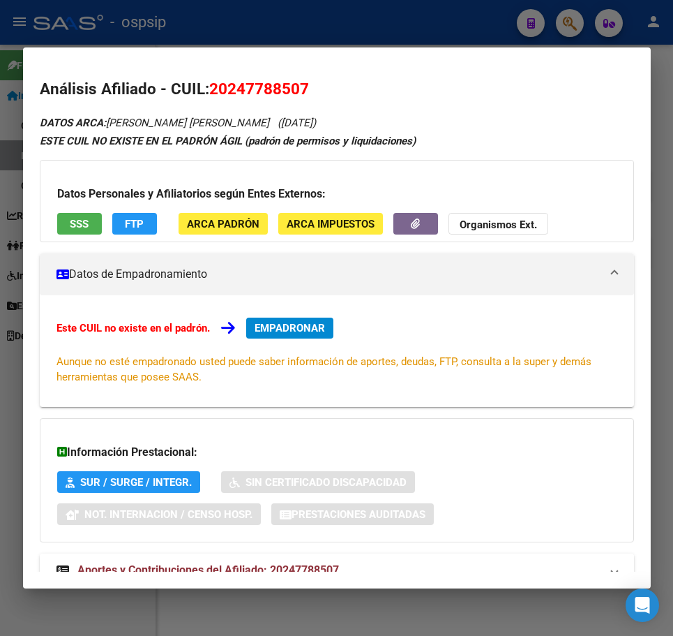
click at [387, 562] on mat-panel-title "Aportes y Contribuciones del Afiliado: 20247788507" at bounding box center [329, 570] width 544 height 17
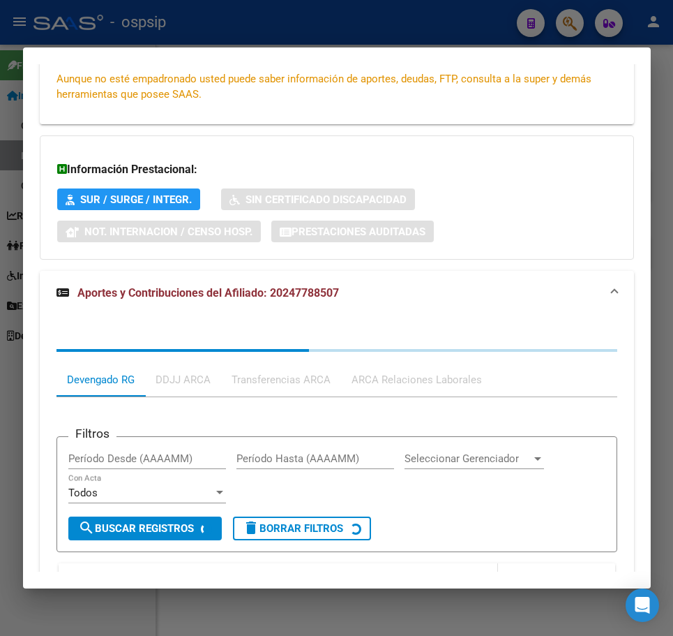
scroll to position [427, 0]
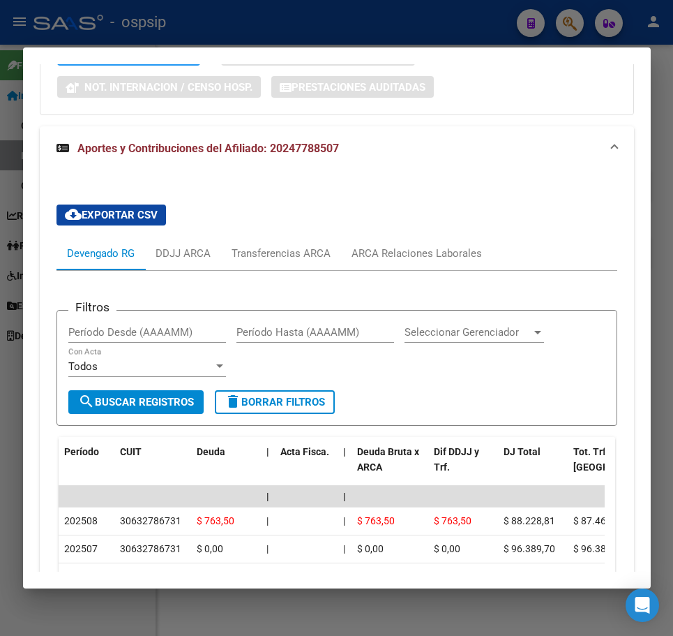
click at [451, 25] on div at bounding box center [336, 318] width 673 height 636
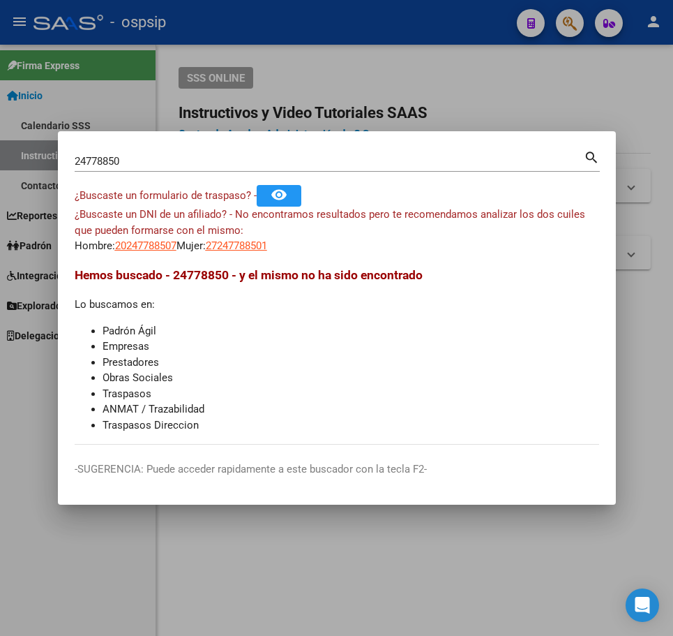
click at [565, 24] on div at bounding box center [336, 318] width 673 height 636
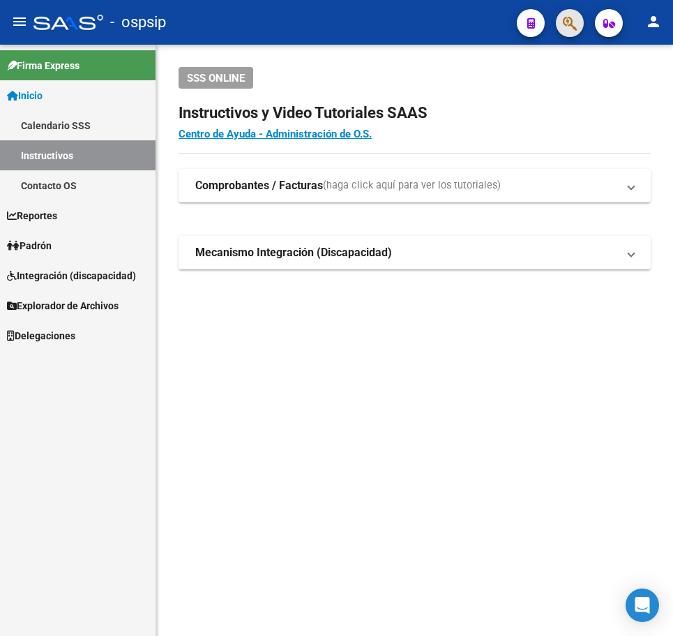
click at [574, 14] on span "button" at bounding box center [570, 23] width 14 height 29
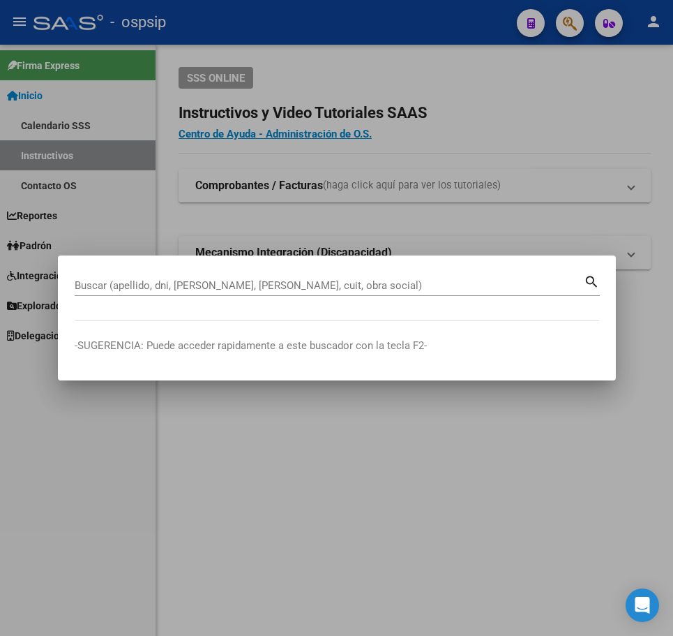
click at [311, 292] on div "Buscar (apellido, dni, [PERSON_NAME], [PERSON_NAME], cuit, obra social)" at bounding box center [329, 285] width 509 height 21
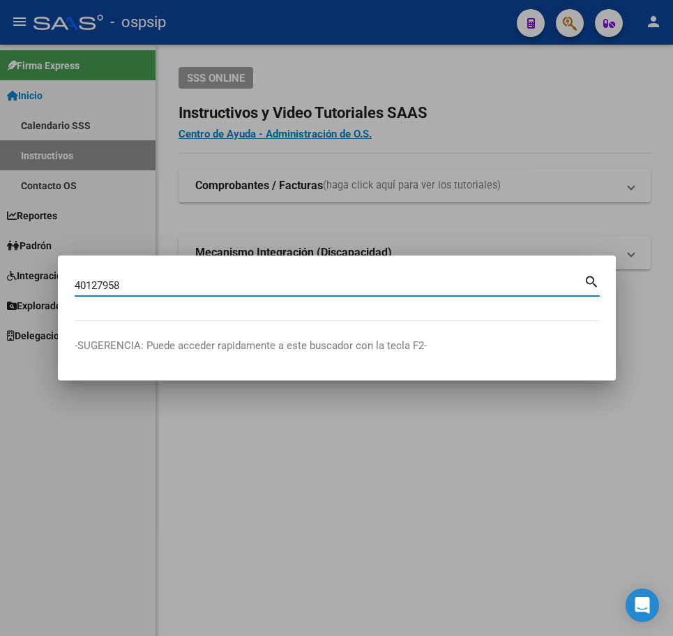
type input "40127958"
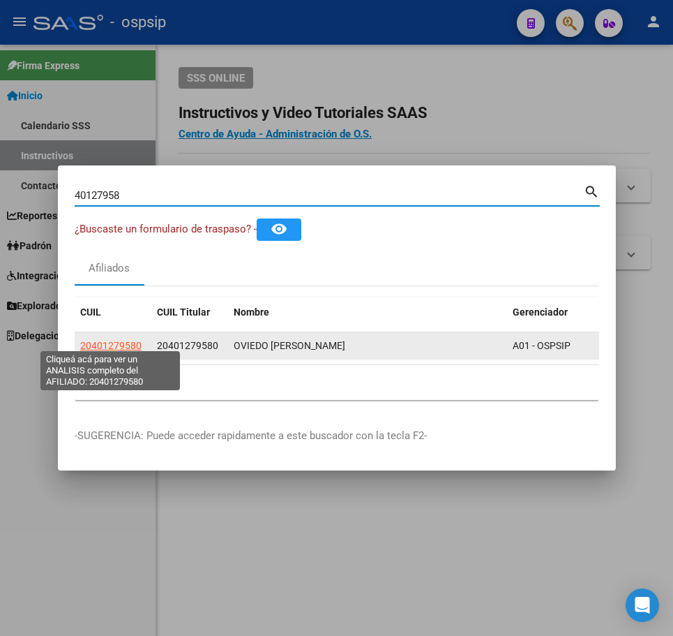
click at [110, 343] on span "20401279580" at bounding box center [110, 345] width 61 height 11
type textarea "20401279580"
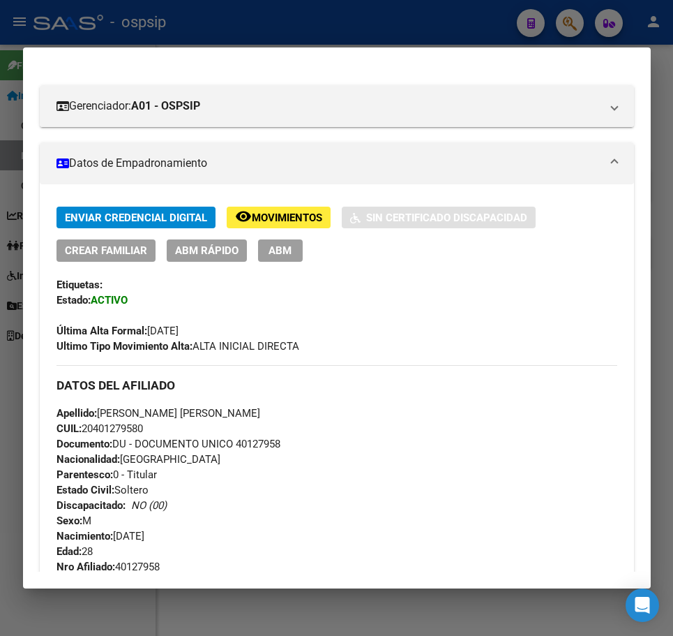
scroll to position [404, 0]
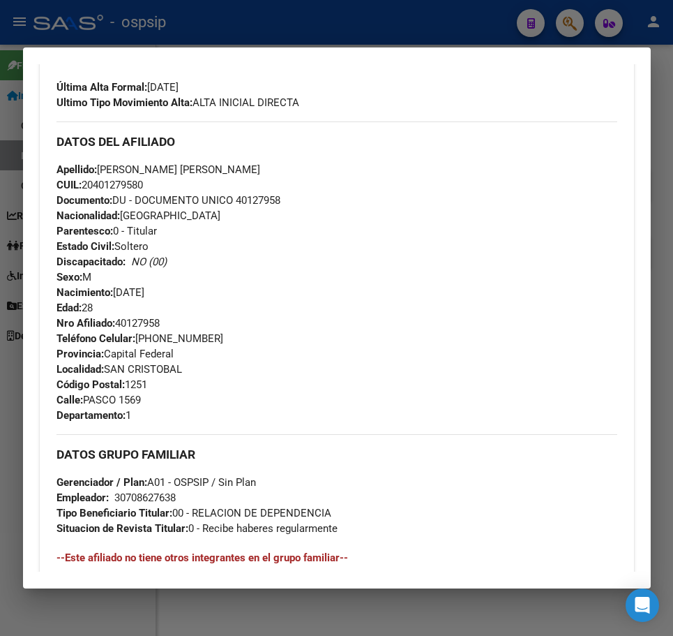
click at [348, 40] on div at bounding box center [336, 318] width 673 height 636
drag, startPoint x: 348, startPoint y: 40, endPoint x: 357, endPoint y: 57, distance: 19.0
click at [353, 52] on div at bounding box center [336, 318] width 673 height 636
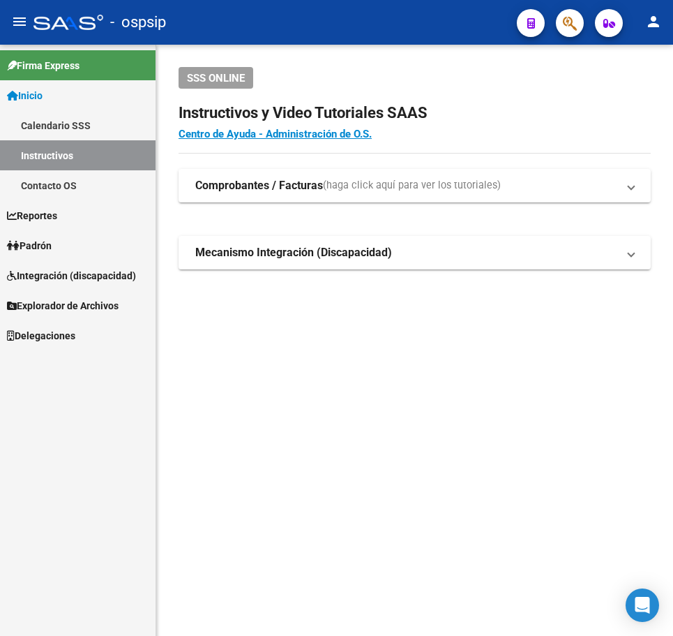
click at [572, 29] on icon "button" at bounding box center [570, 23] width 14 height 16
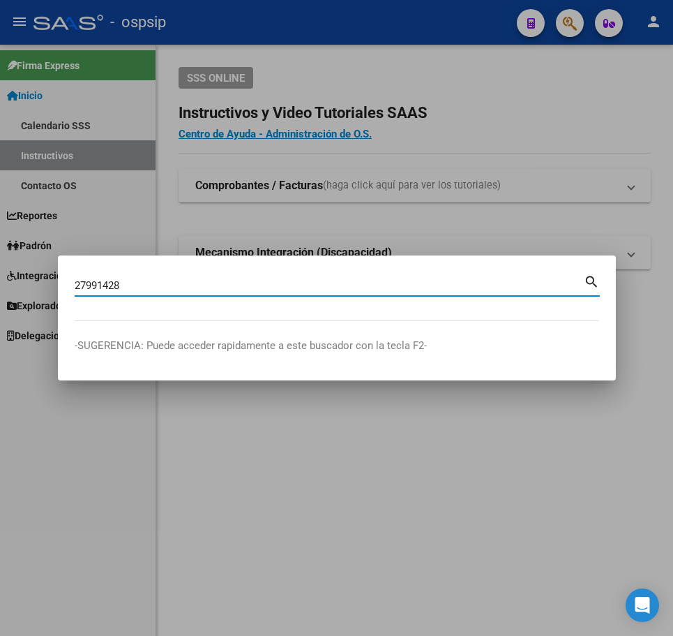
type input "27991428"
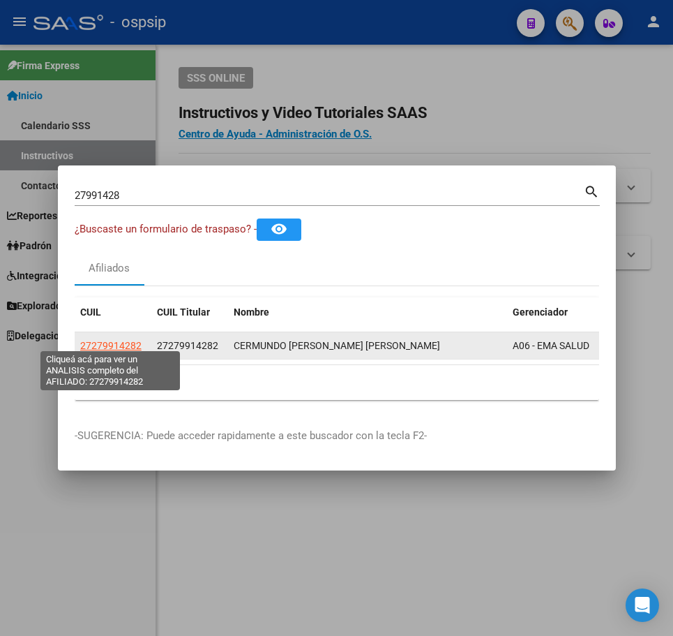
click at [124, 343] on span "27279914282" at bounding box center [110, 345] width 61 height 11
type textarea "27279914282"
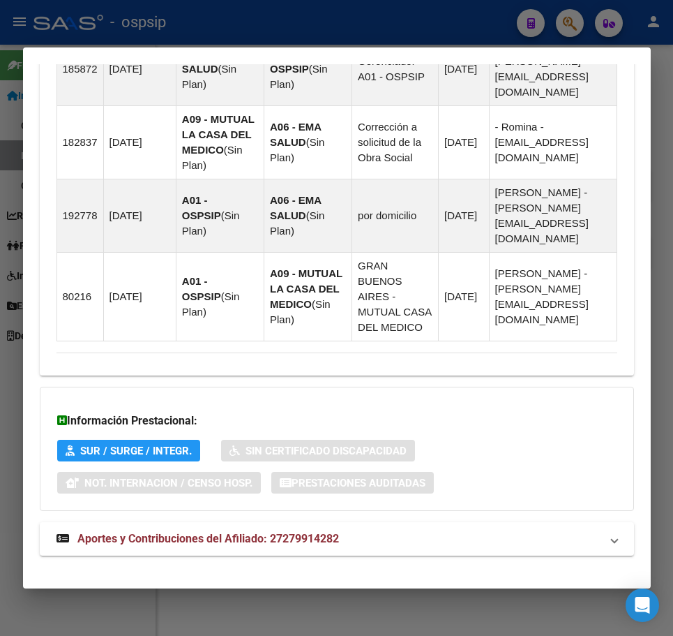
drag, startPoint x: 497, startPoint y: 520, endPoint x: 498, endPoint y: 500, distance: 19.6
click at [497, 530] on mat-panel-title "Aportes y Contribuciones del Afiliado: 27279914282" at bounding box center [329, 538] width 544 height 17
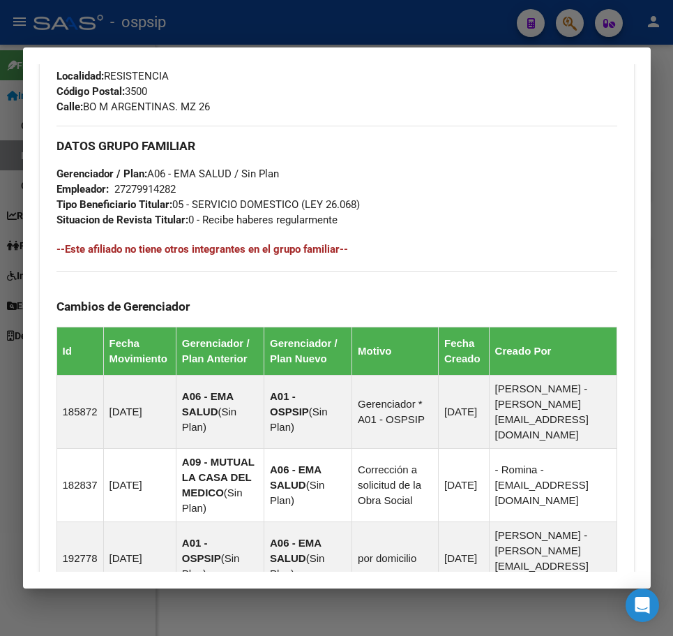
scroll to position [344, 0]
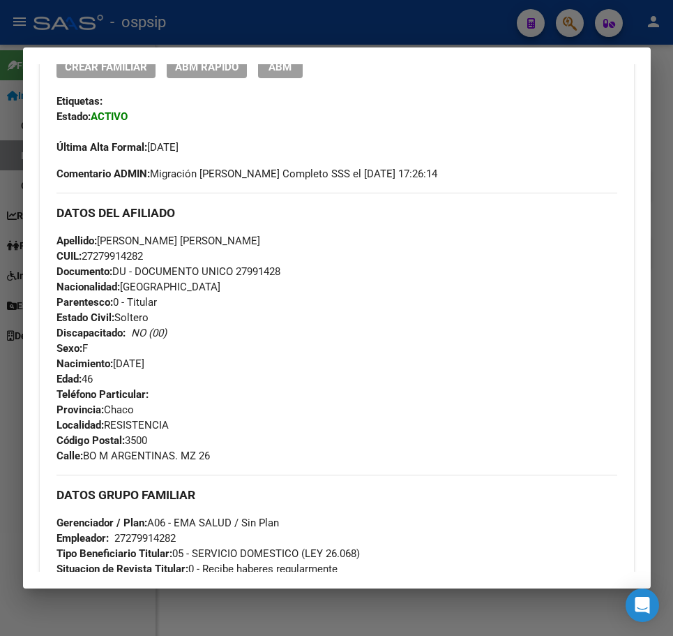
click at [398, 17] on div at bounding box center [336, 318] width 673 height 636
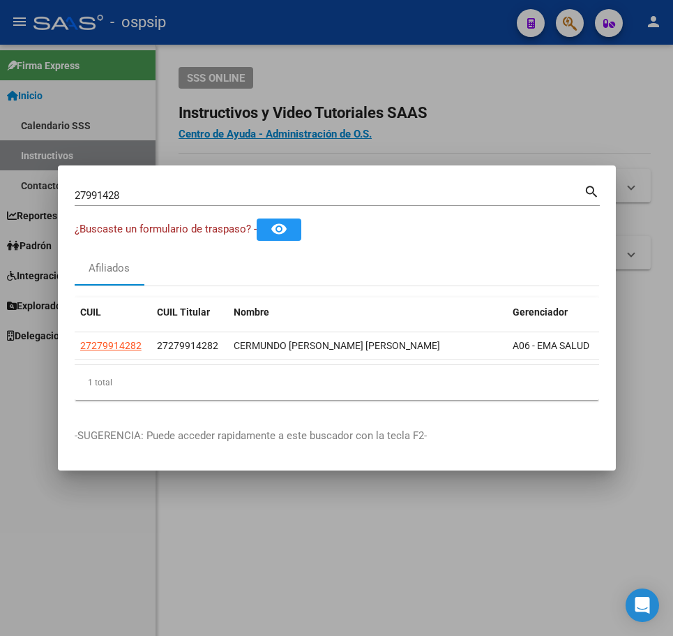
drag, startPoint x: 541, startPoint y: 40, endPoint x: 567, endPoint y: 48, distance: 27.1
click at [563, 48] on div at bounding box center [336, 318] width 673 height 636
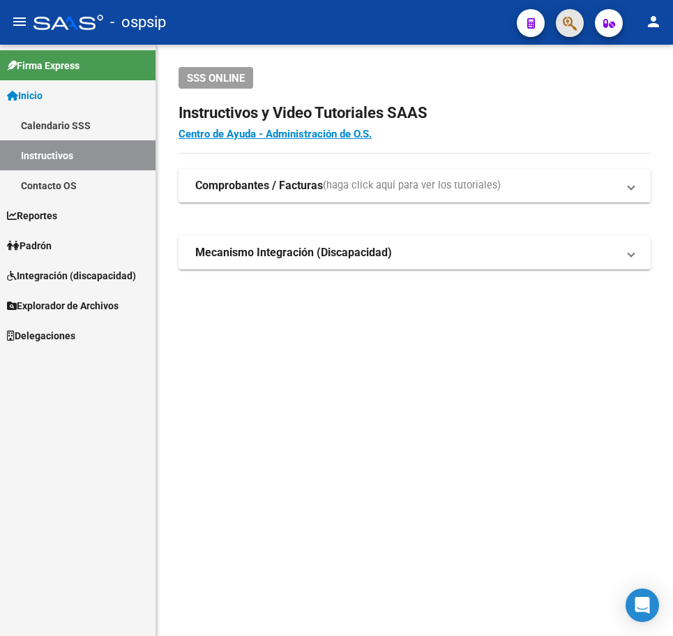
click at [578, 24] on button "button" at bounding box center [570, 23] width 28 height 28
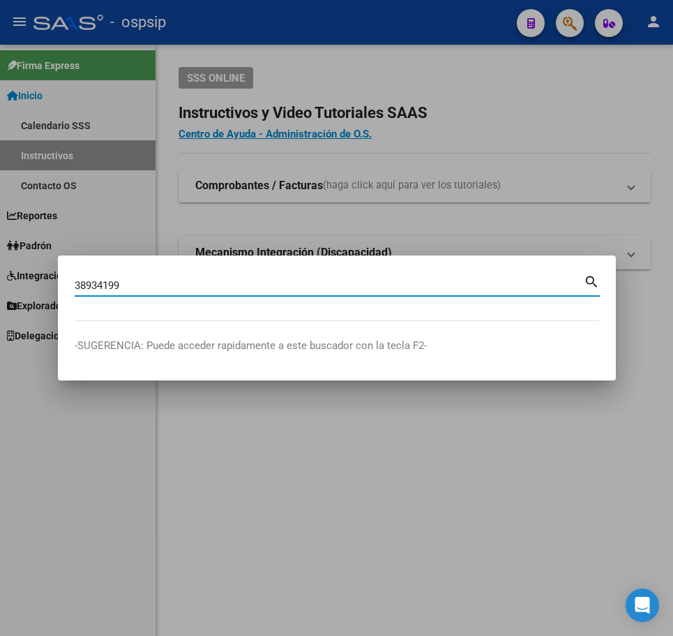
type input "38934199"
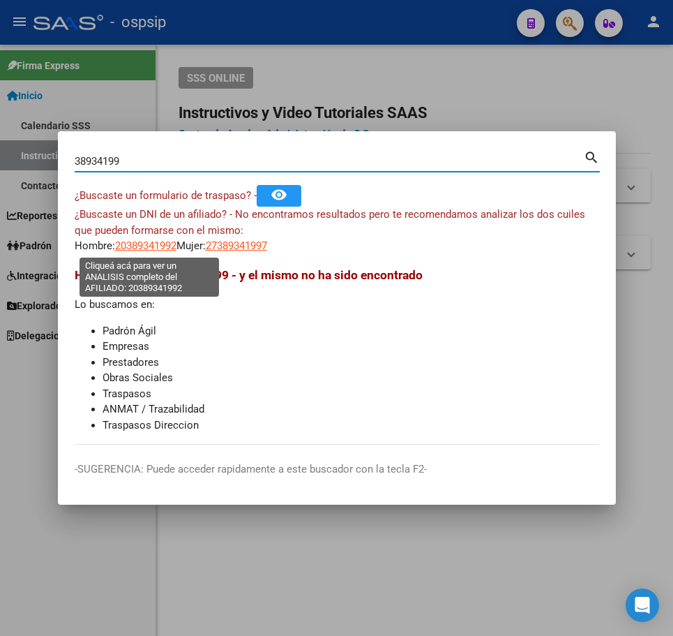
click at [159, 248] on span "20389341992" at bounding box center [145, 245] width 61 height 13
type textarea "20389341992"
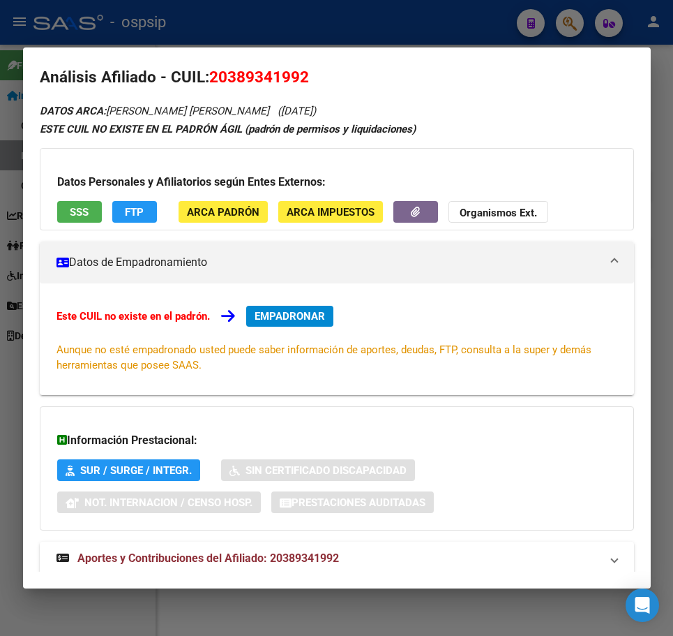
scroll to position [47, 0]
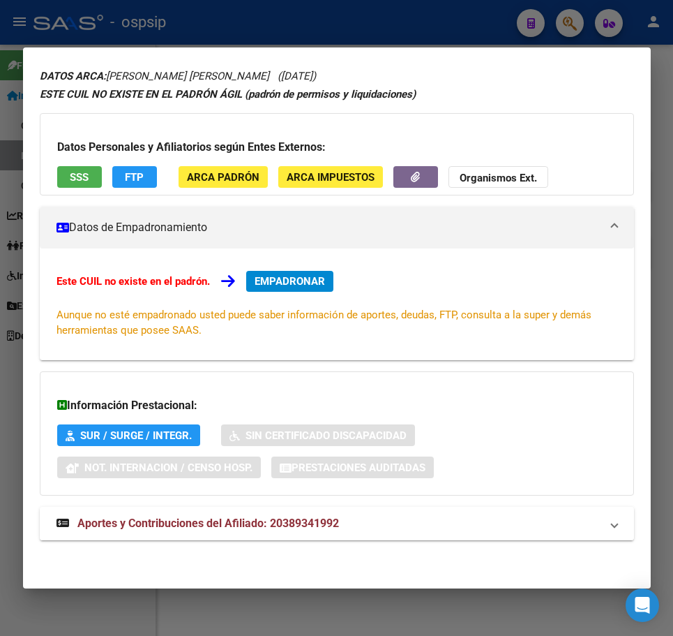
click at [443, 524] on mat-panel-title "Aportes y Contribuciones del Afiliado: 20389341992" at bounding box center [329, 523] width 544 height 17
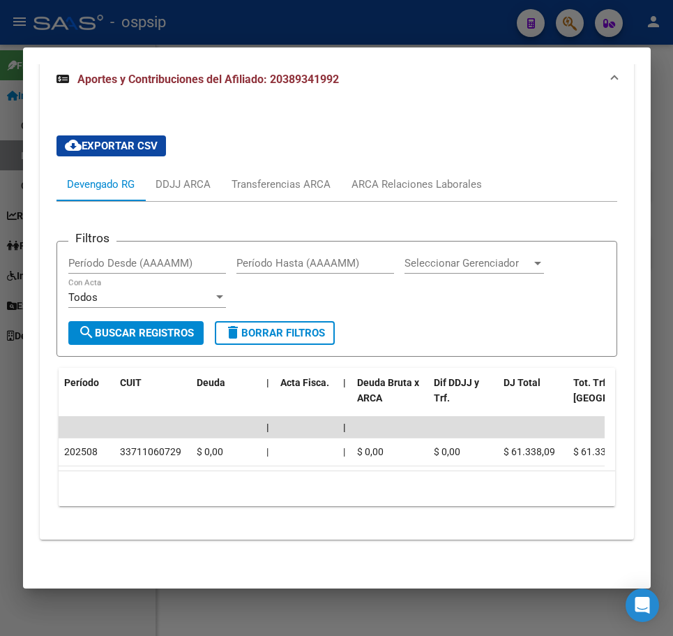
scroll to position [507, 0]
